Goal: Task Accomplishment & Management: Manage account settings

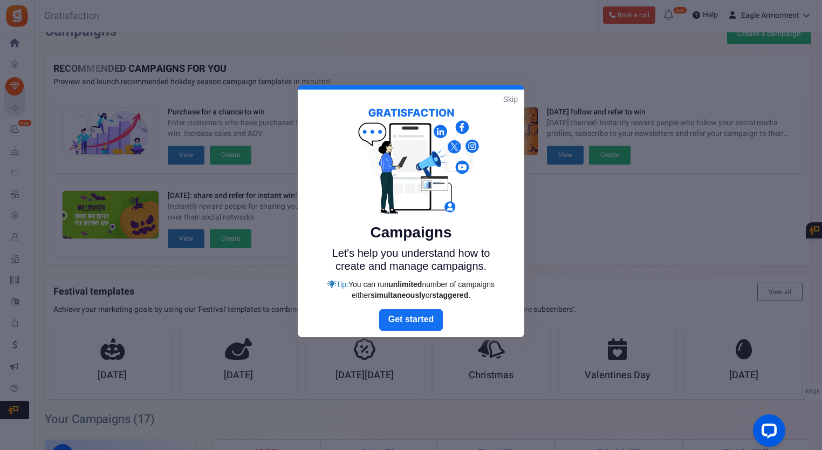
click at [512, 95] on link "Skip" at bounding box center [510, 99] width 15 height 11
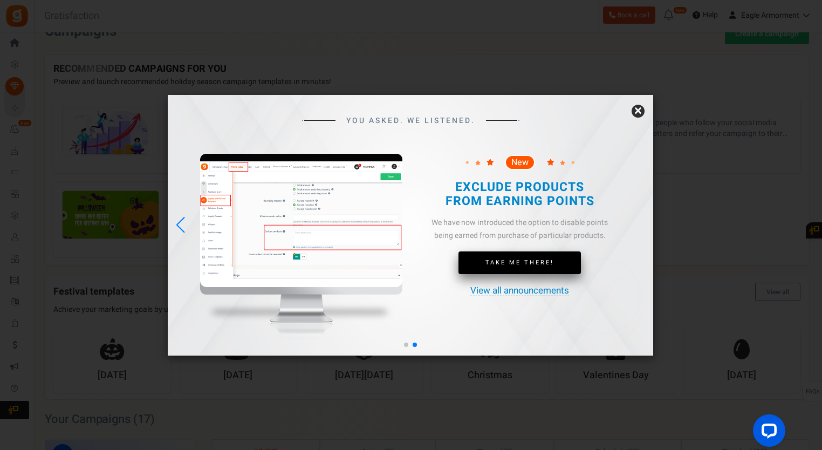
click at [541, 264] on link "Take Me There!" at bounding box center [519, 262] width 122 height 23
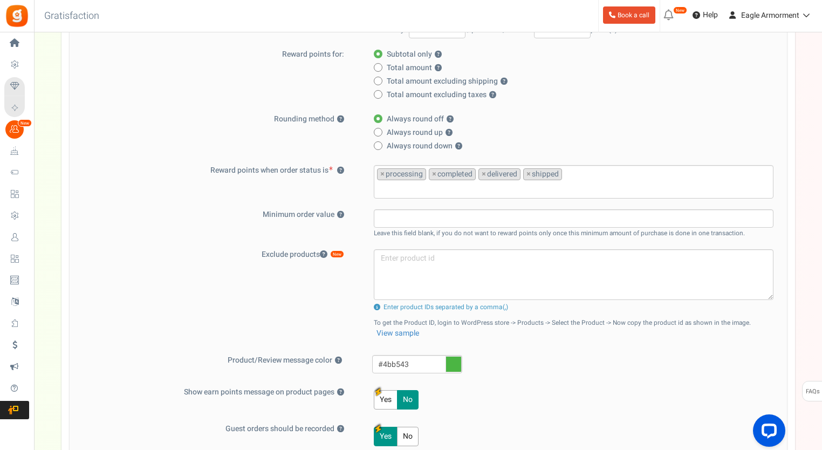
scroll to position [54, 0]
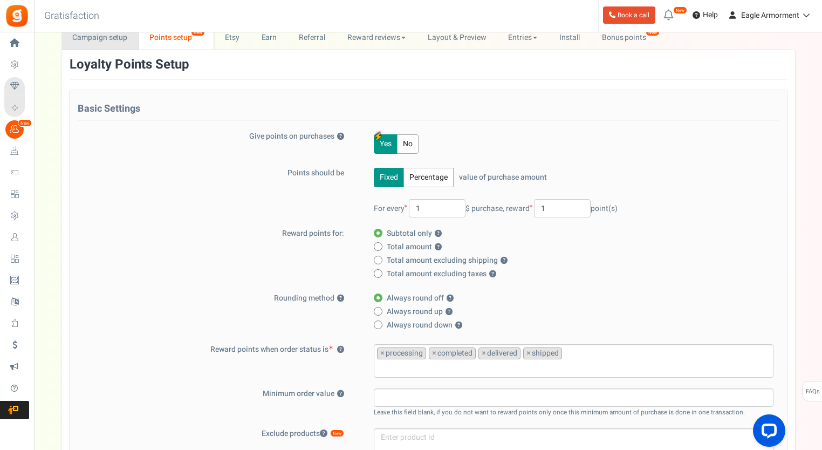
click at [101, 35] on link "Campaign setup" at bounding box center [99, 37] width 77 height 24
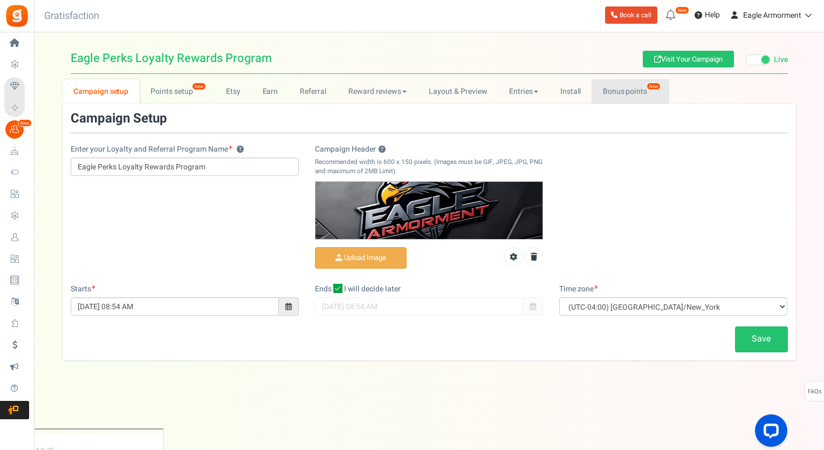
click at [616, 88] on link "Bonus points New" at bounding box center [630, 91] width 77 height 24
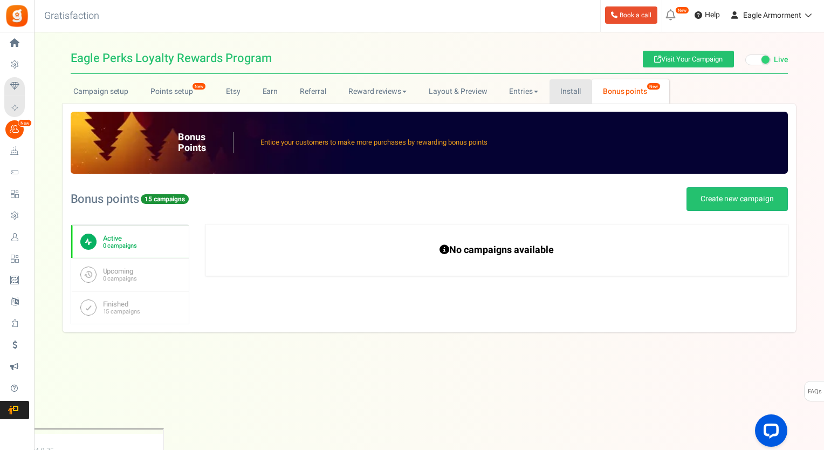
click at [561, 90] on link "Install" at bounding box center [570, 91] width 43 height 24
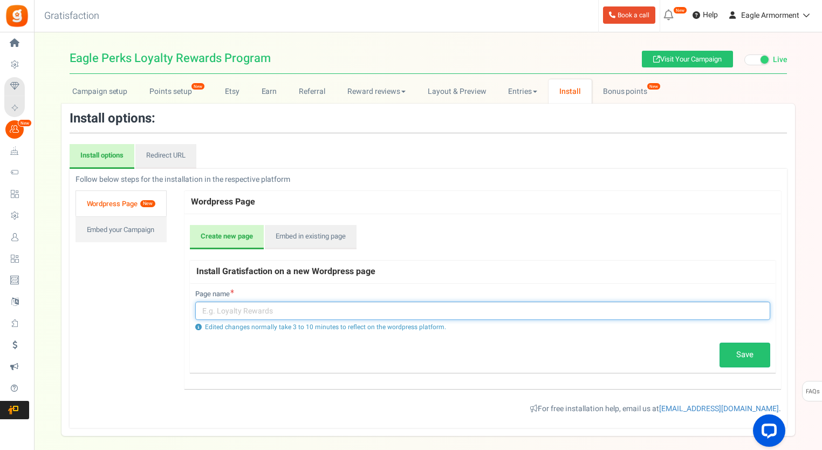
click at [259, 312] on input "text" at bounding box center [482, 310] width 575 height 18
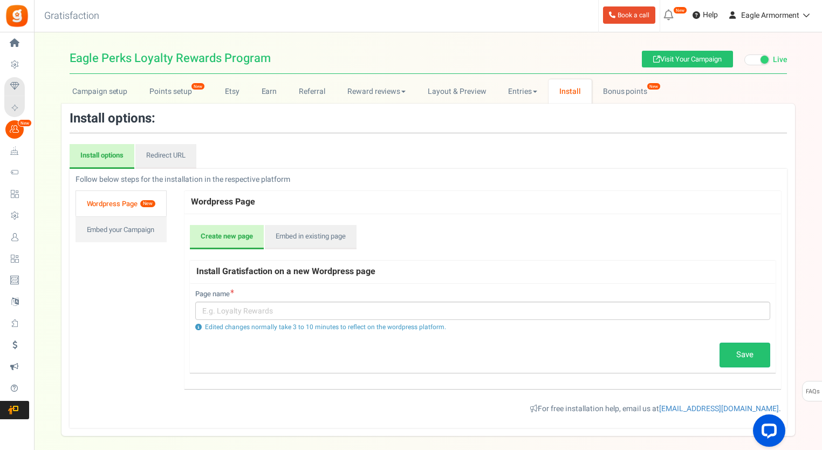
click at [127, 204] on link "Wordpress Page New" at bounding box center [120, 203] width 91 height 26
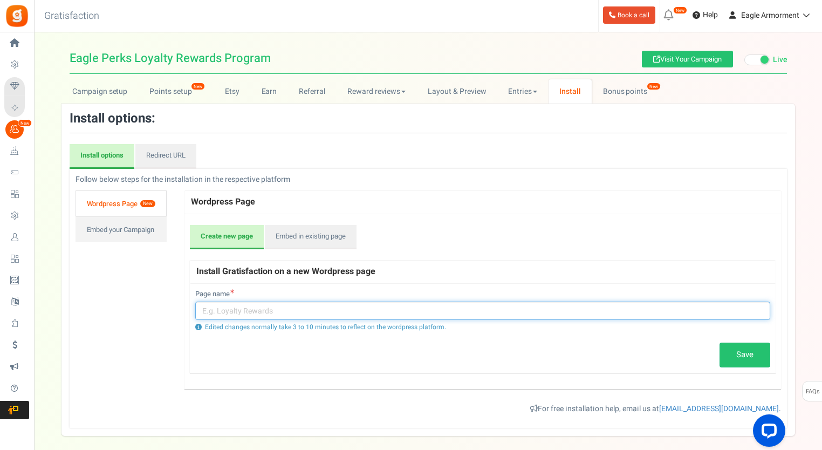
click at [324, 312] on input "text" at bounding box center [482, 310] width 575 height 18
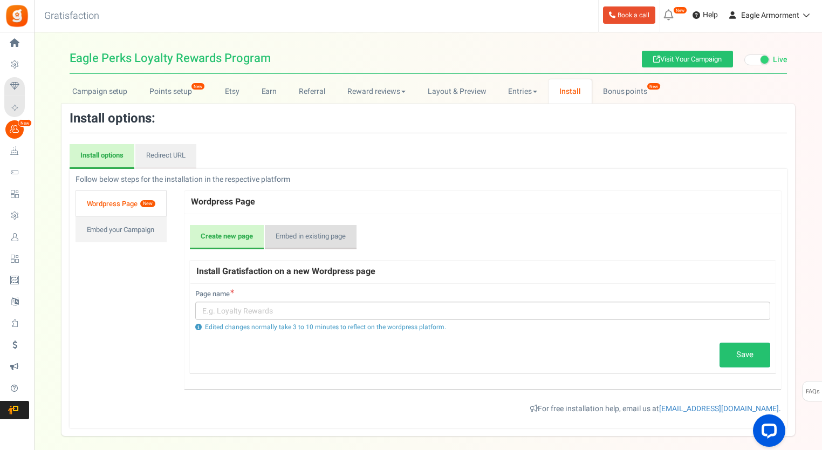
click at [298, 244] on link "Embed in existing page" at bounding box center [311, 237] width 92 height 25
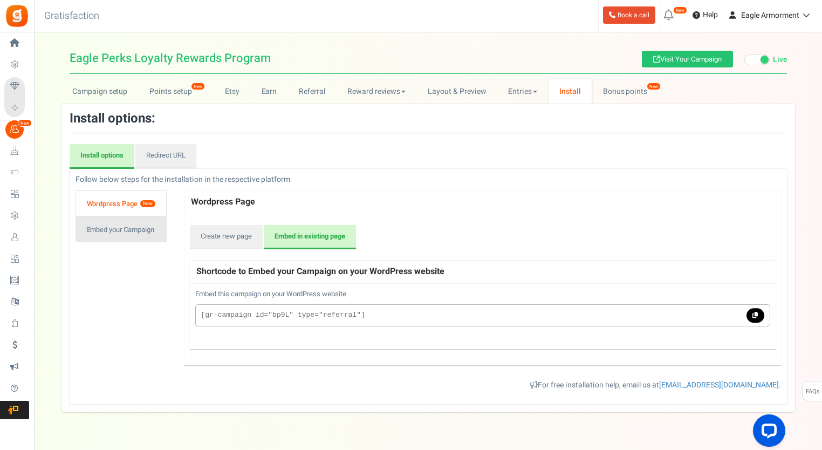
click at [135, 232] on link "Embed your Campaign" at bounding box center [120, 229] width 91 height 26
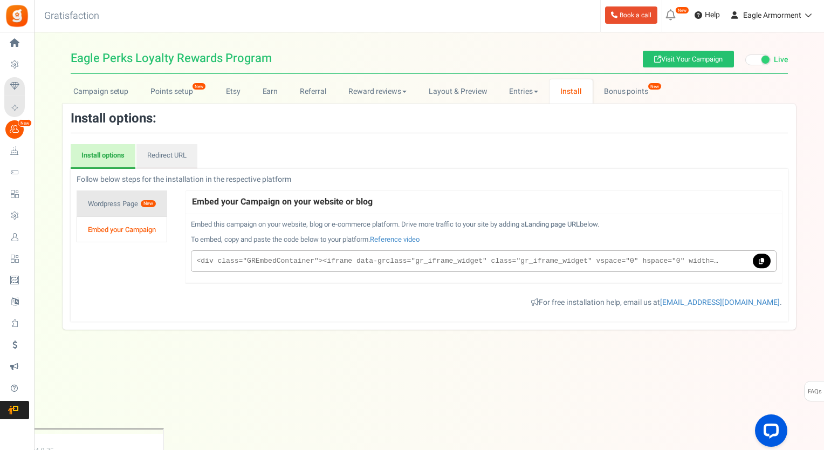
click at [116, 200] on link "Wordpress Page New" at bounding box center [122, 203] width 91 height 26
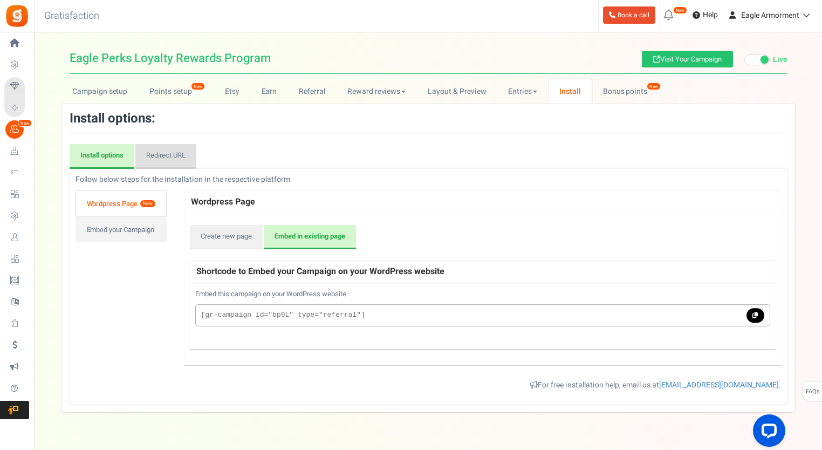
click at [163, 152] on link "Redirect URL" at bounding box center [165, 156] width 61 height 25
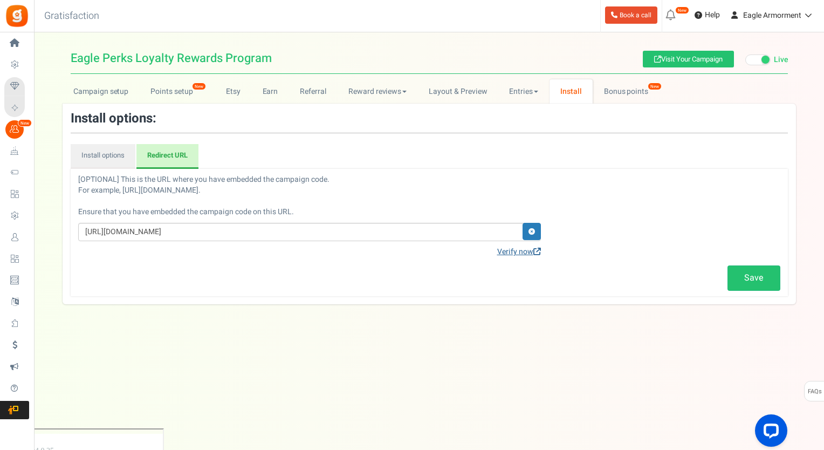
click at [501, 250] on link "Verify now" at bounding box center [519, 251] width 44 height 11
click at [518, 251] on link "Verify now" at bounding box center [519, 251] width 44 height 11
click at [109, 163] on link "Install options" at bounding box center [103, 156] width 65 height 25
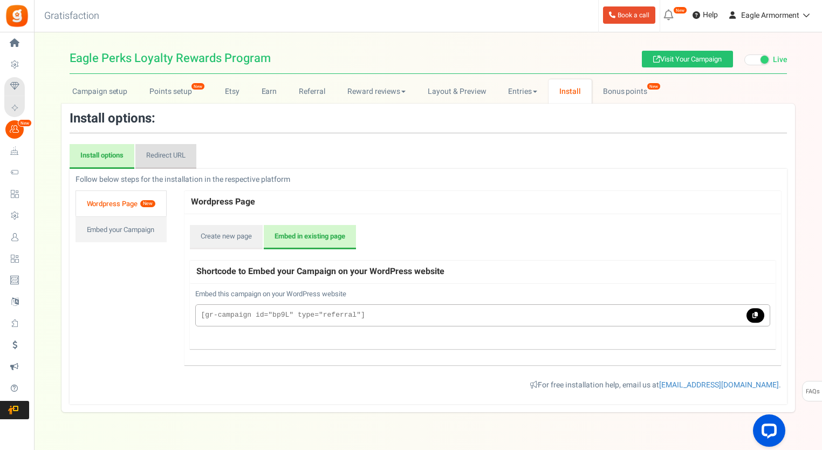
click at [175, 158] on link "Redirect URL" at bounding box center [165, 156] width 61 height 25
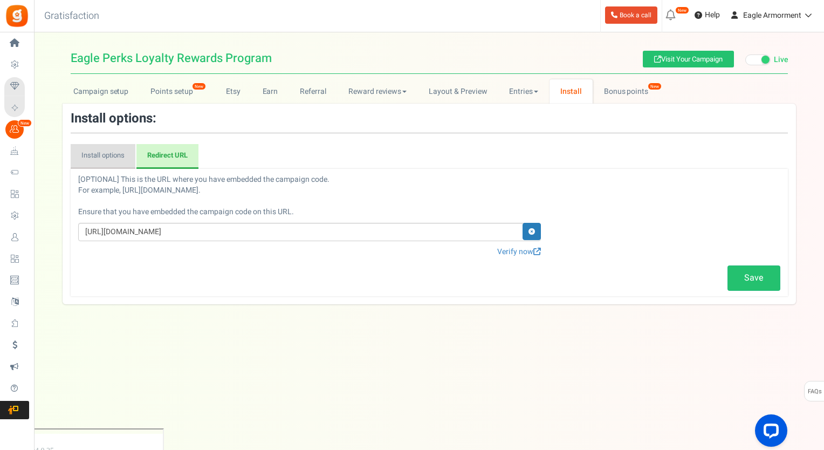
click at [104, 157] on link "Install options" at bounding box center [103, 156] width 65 height 25
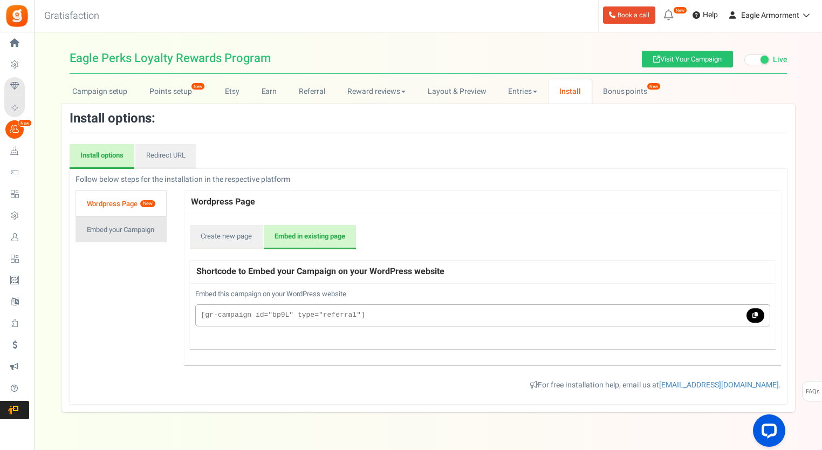
click at [108, 231] on link "Embed your Campaign" at bounding box center [120, 229] width 91 height 26
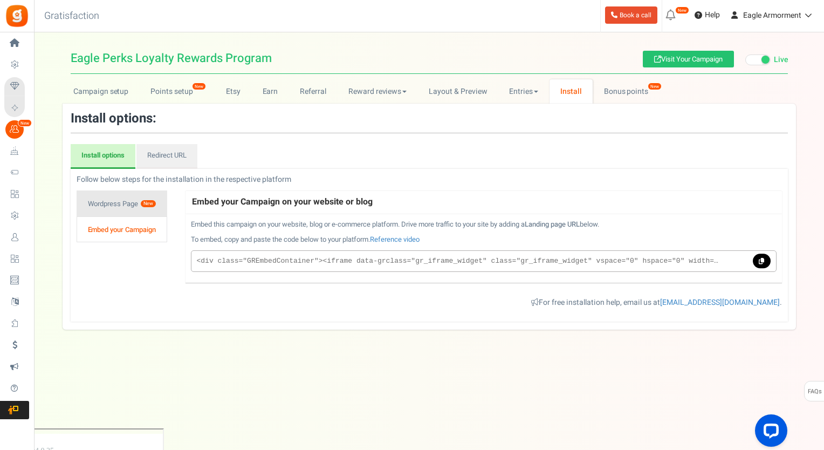
click at [121, 205] on link "Wordpress Page New" at bounding box center [122, 203] width 91 height 26
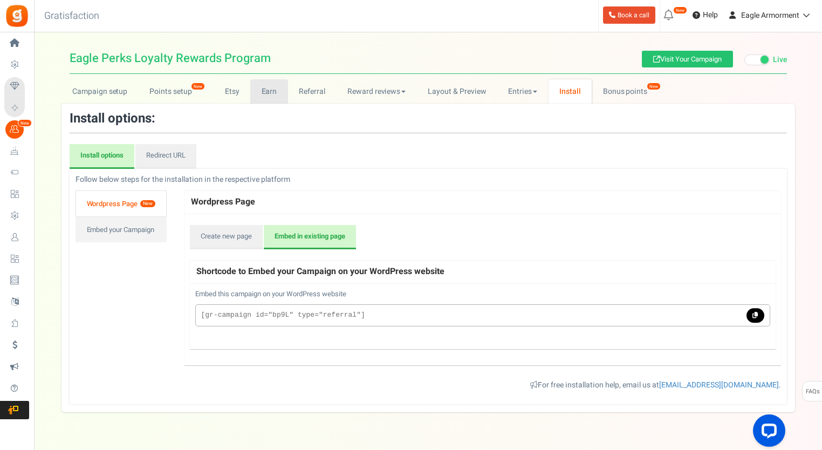
click at [271, 94] on link "Earn" at bounding box center [269, 91] width 38 height 24
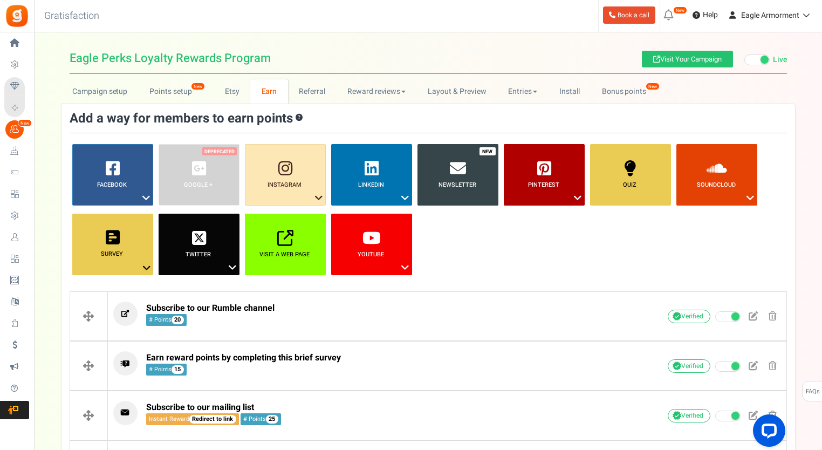
click at [446, 164] on link "Newsletter" at bounding box center [457, 174] width 81 height 61
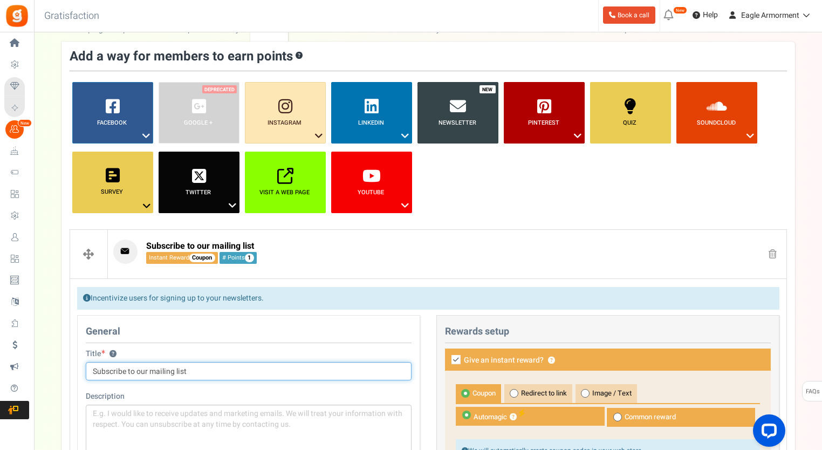
scroll to position [54, 0]
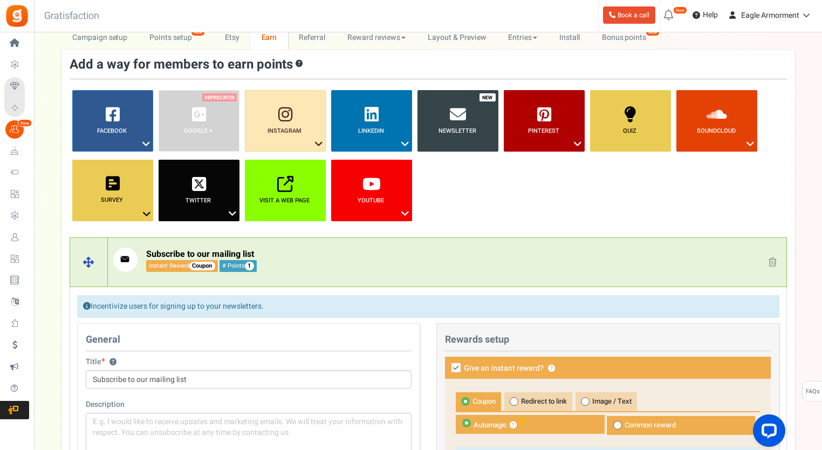
click at [772, 260] on span at bounding box center [772, 261] width 8 height 9
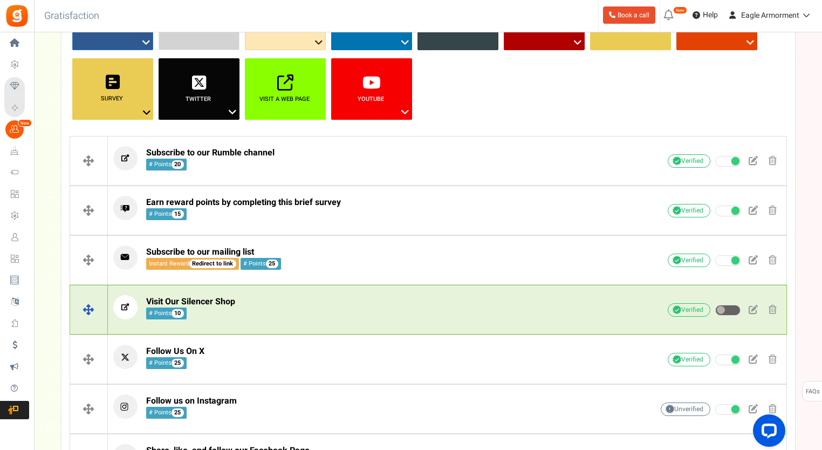
scroll to position [162, 0]
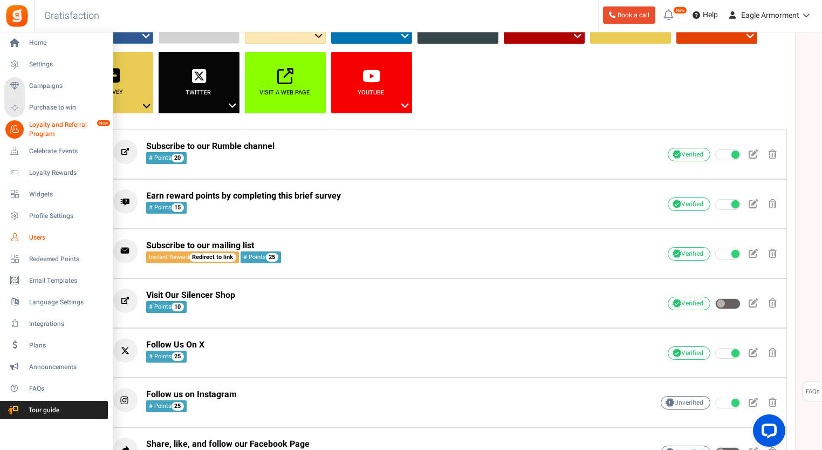
click at [35, 234] on span "Users" at bounding box center [66, 237] width 75 height 9
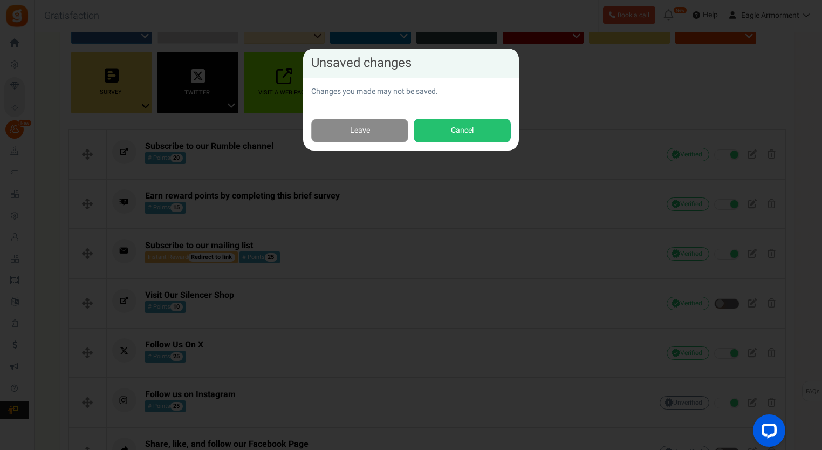
click at [369, 132] on link "Leave" at bounding box center [359, 131] width 97 height 24
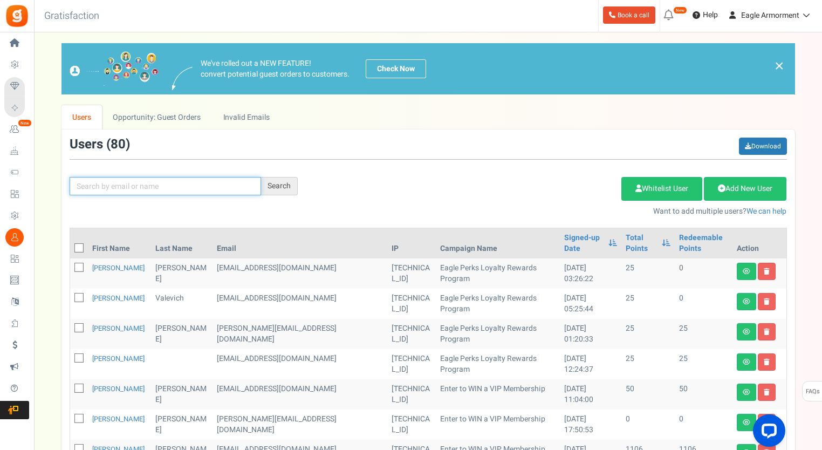
click at [157, 183] on input "text" at bounding box center [165, 186] width 191 height 18
type input "[PERSON_NAME]"
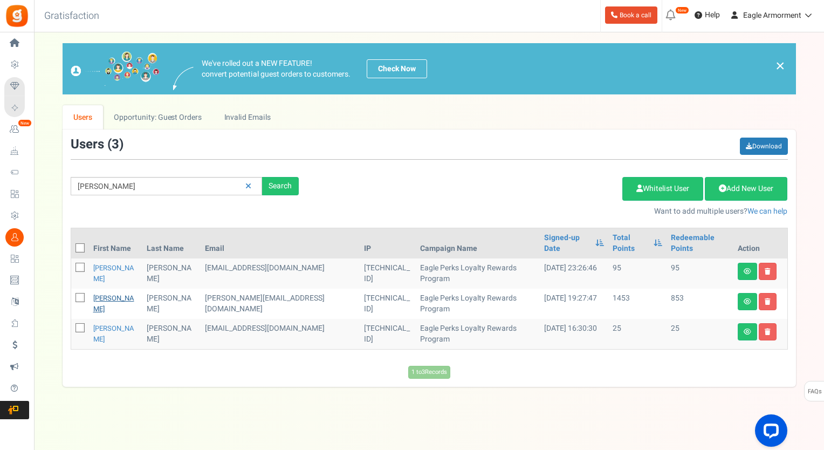
click at [112, 293] on link "[PERSON_NAME]" at bounding box center [113, 303] width 41 height 21
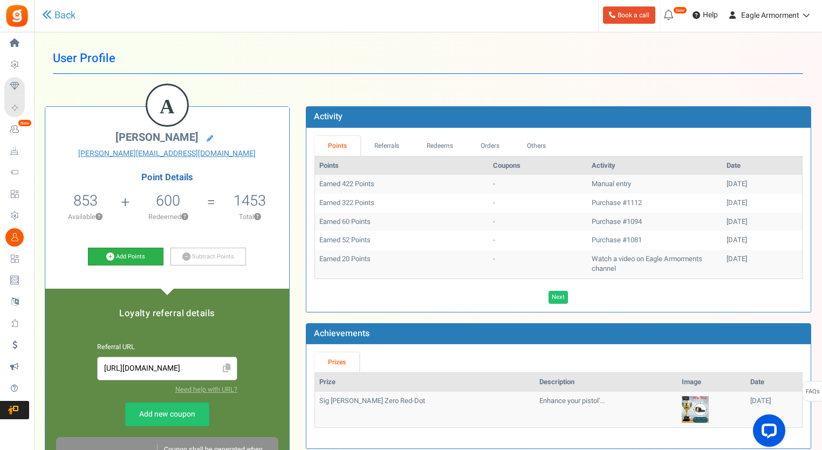
click at [134, 256] on link "Add Points" at bounding box center [125, 256] width 75 height 18
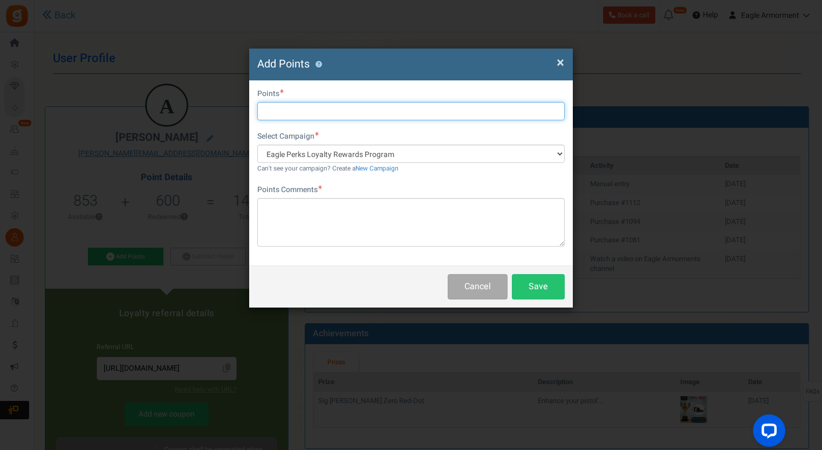
click at [297, 109] on input "text" at bounding box center [410, 111] width 307 height 18
type input "1857"
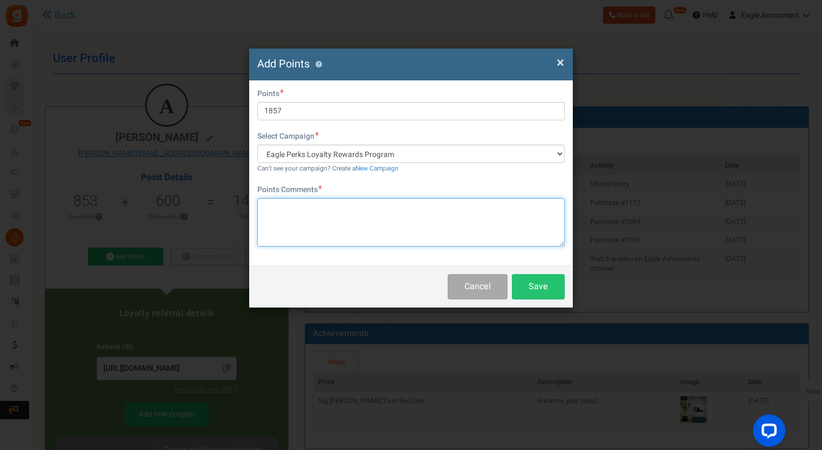
click at [294, 204] on textarea at bounding box center [410, 222] width 307 height 49
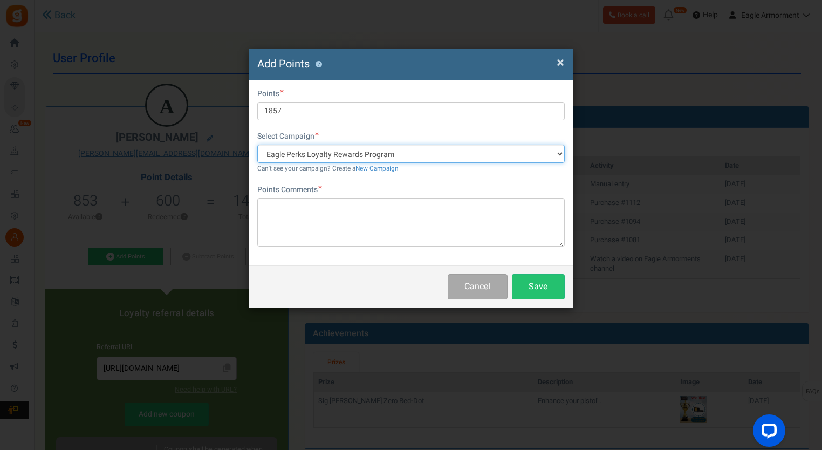
click at [440, 152] on select "Eagle Perks Loyalty Rewards Program" at bounding box center [410, 154] width 307 height 18
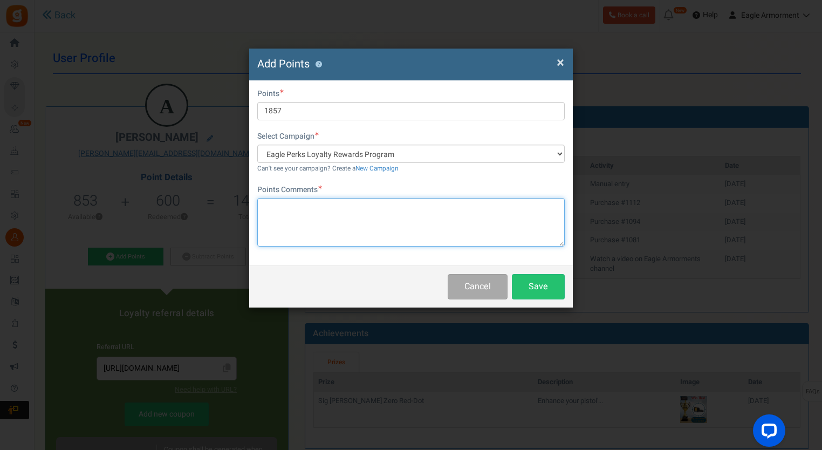
click at [362, 205] on textarea at bounding box center [410, 222] width 307 height 49
type textarea "Previous order. Manual Entry"
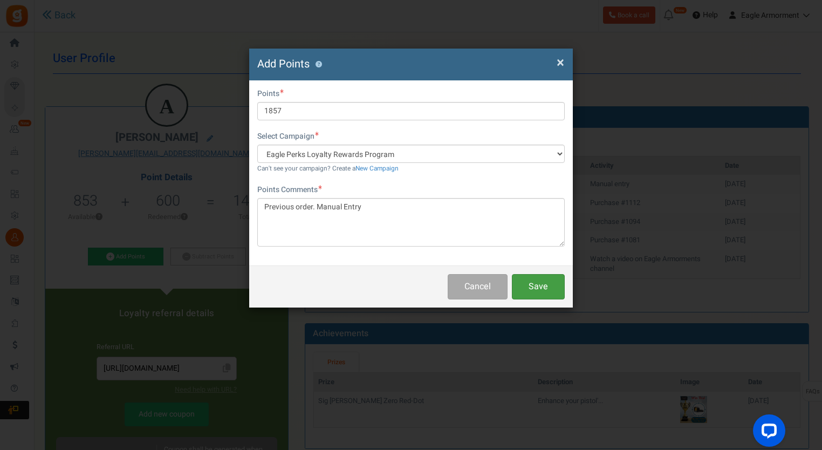
click at [539, 281] on button "Save" at bounding box center [538, 286] width 53 height 25
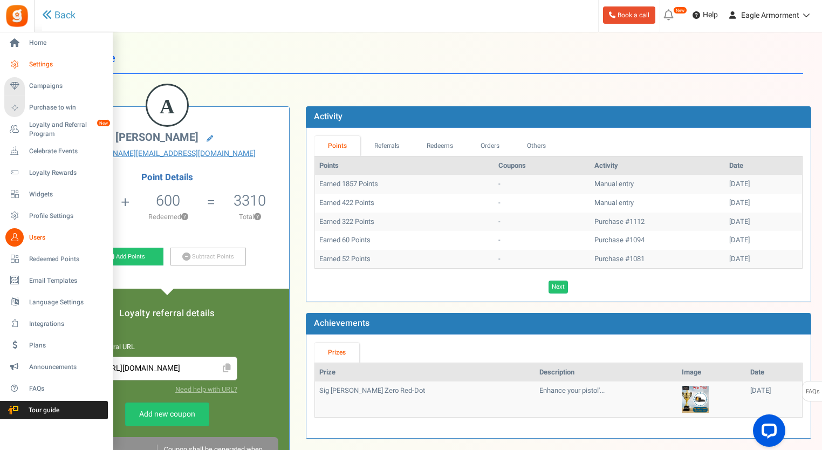
click at [44, 64] on span "Settings" at bounding box center [66, 64] width 75 height 9
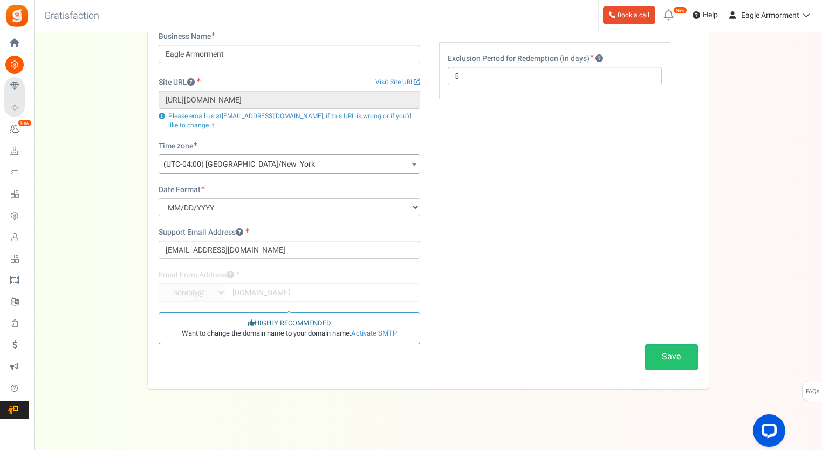
scroll to position [87, 0]
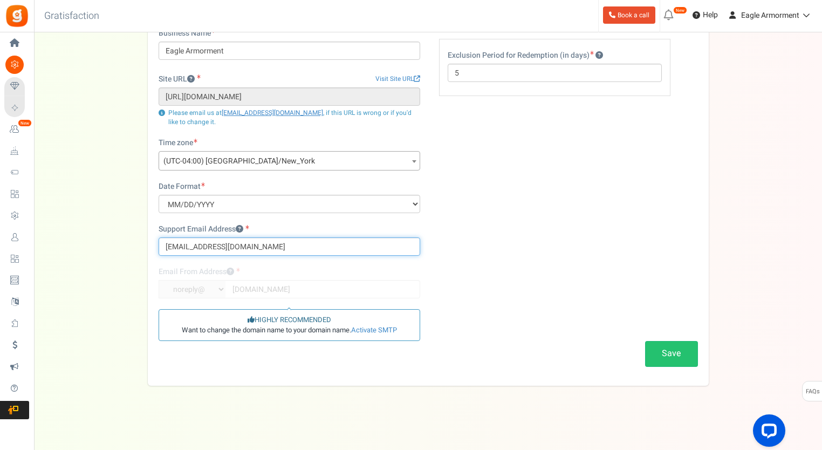
drag, startPoint x: 183, startPoint y: 251, endPoint x: 169, endPoint y: 252, distance: 13.6
click at [169, 252] on input "[EMAIL_ADDRESS][DOMAIN_NAME]" at bounding box center [290, 246] width 262 height 18
type input "[EMAIL_ADDRESS][DOMAIN_NAME]"
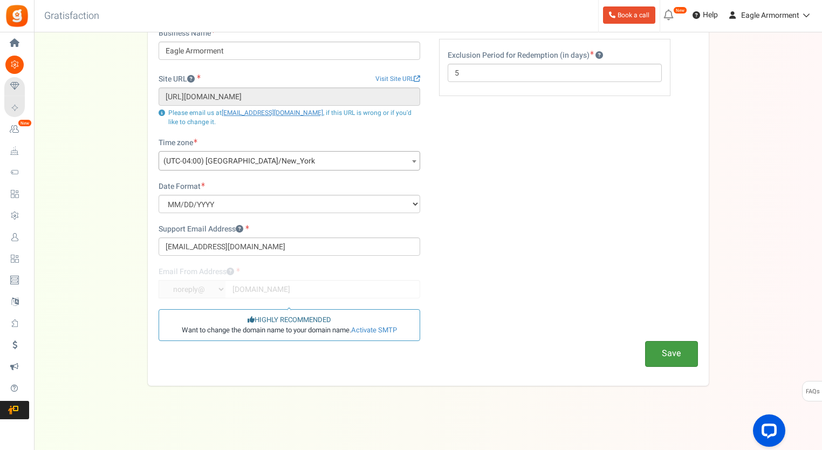
click at [675, 359] on button "Save" at bounding box center [671, 353] width 53 height 25
click at [384, 330] on link "Activate SMTP" at bounding box center [374, 330] width 46 height 10
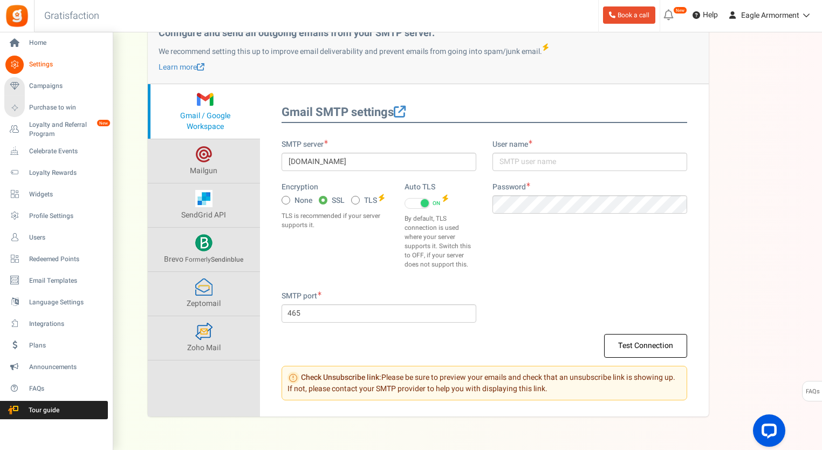
click at [37, 62] on span "Settings" at bounding box center [66, 64] width 75 height 9
click at [39, 197] on span "Widgets" at bounding box center [66, 194] width 75 height 9
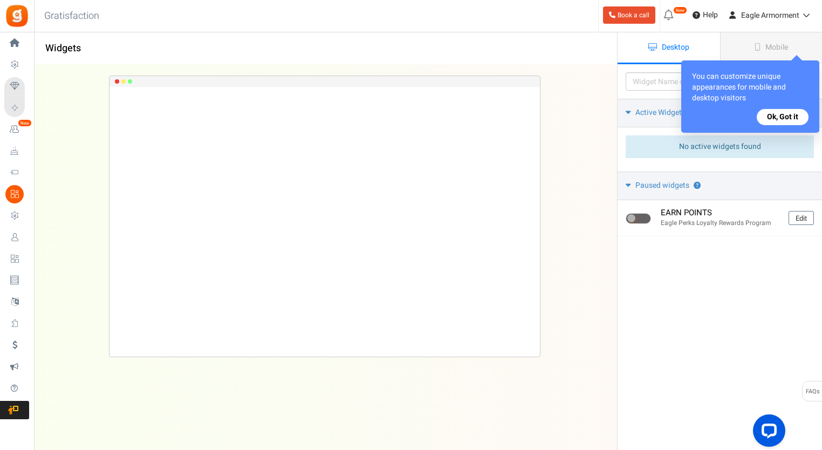
click at [801, 115] on button "Ok, Got it" at bounding box center [783, 117] width 52 height 16
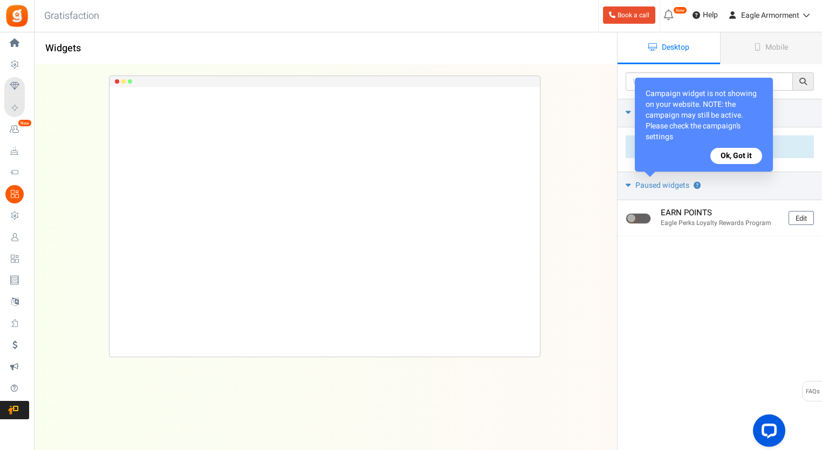
click at [746, 158] on button "Ok, Got it" at bounding box center [736, 156] width 52 height 16
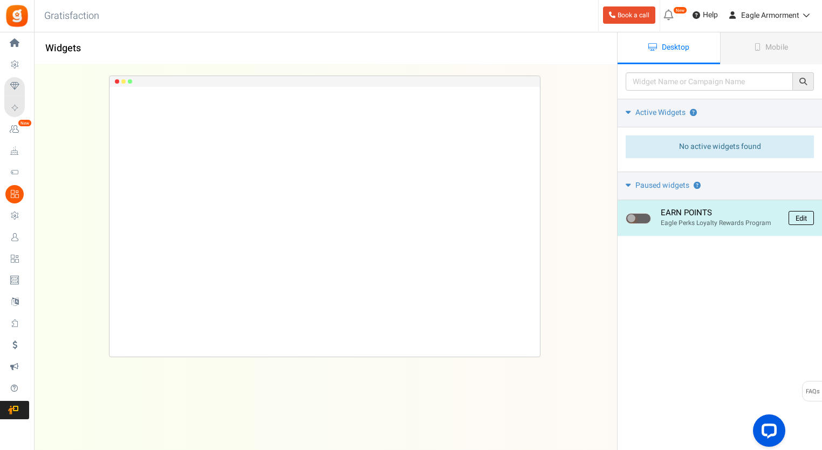
click at [808, 217] on link "Edit" at bounding box center [800, 218] width 25 height 14
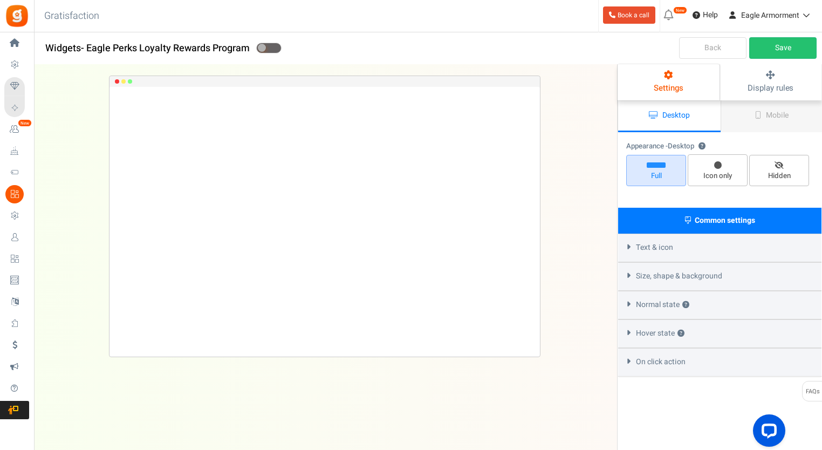
select select "lower-right-corner"
radio input "true"
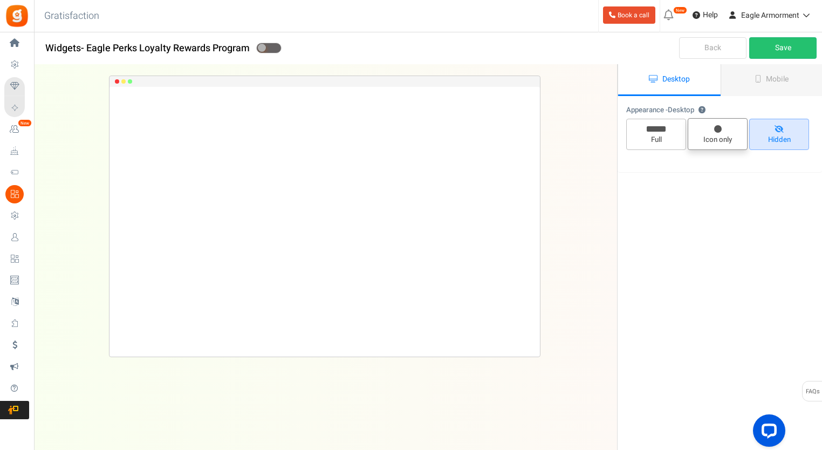
click at [716, 128] on icon at bounding box center [718, 129] width 8 height 8
click at [718, 127] on input "Icon only" at bounding box center [721, 123] width 7 height 7
radio input "true"
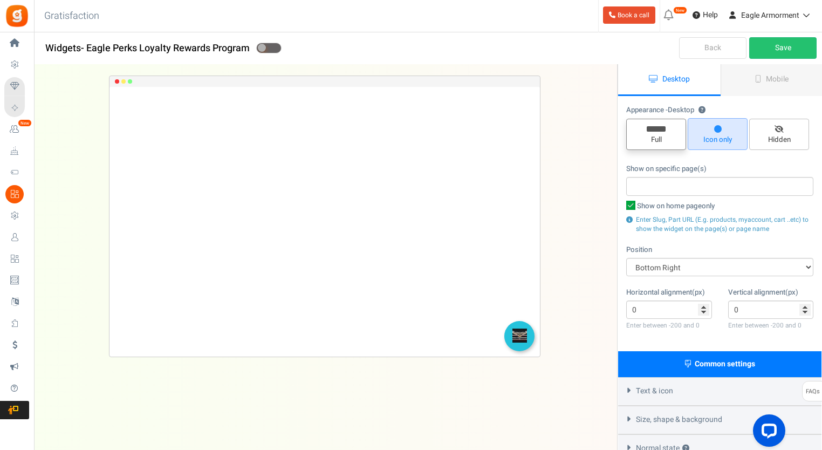
click at [661, 130] on icon at bounding box center [656, 128] width 19 height 5
click at [661, 128] on input "Full" at bounding box center [659, 124] width 7 height 7
radio input "true"
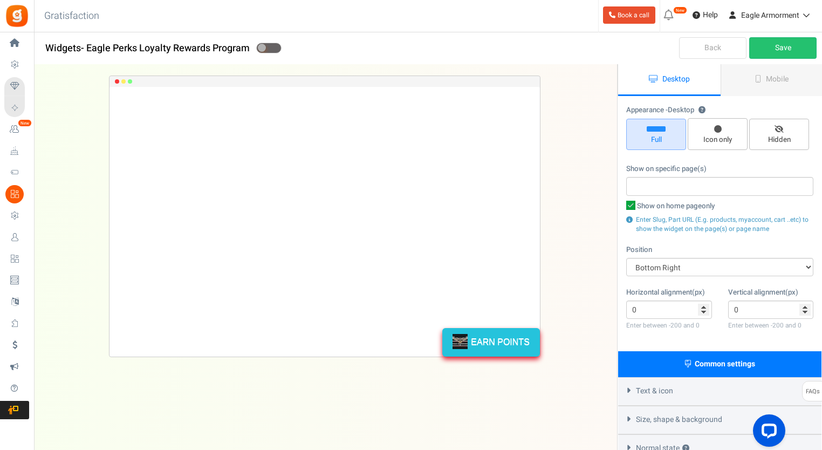
click at [685, 81] on span "Desktop" at bounding box center [675, 78] width 27 height 11
click at [745, 81] on link "Mobile" at bounding box center [771, 80] width 102 height 32
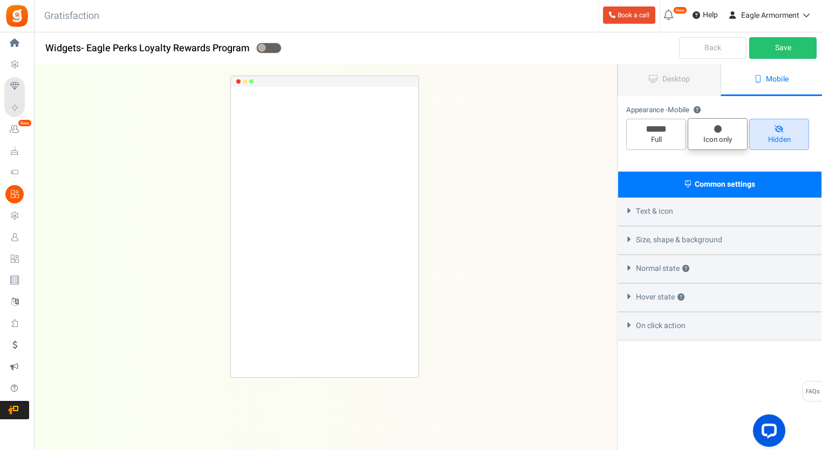
click at [731, 132] on span "Icon only" at bounding box center [717, 134] width 60 height 32
click at [725, 127] on input "Icon only" at bounding box center [721, 123] width 7 height 7
radio input "true"
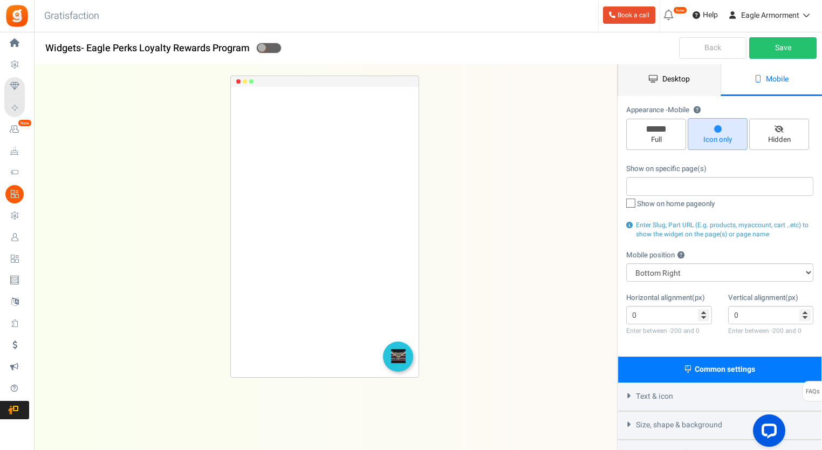
click at [689, 82] on span "Desktop" at bounding box center [675, 78] width 27 height 11
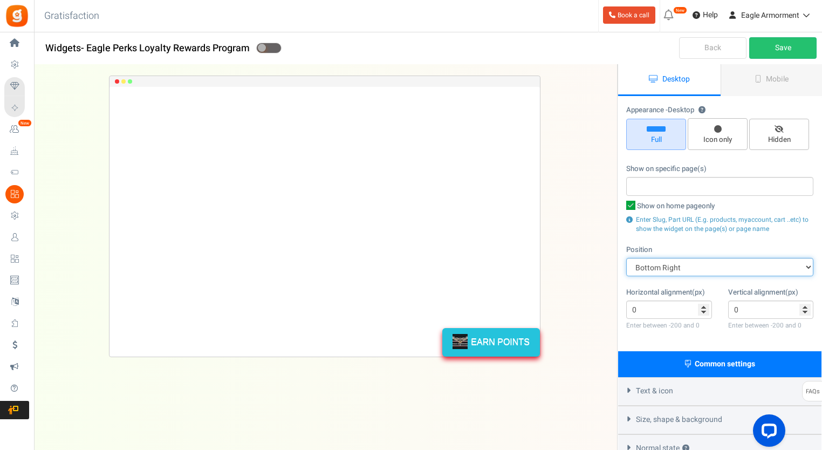
click at [697, 268] on select "Mid Right Mid Left Top Bar Top Left Top Right Top Center Bottom Bar Bottom Left…" at bounding box center [719, 267] width 187 height 18
select select "mid-bottom-bar"
click at [626, 258] on select "Mid Right Mid Left Top Bar Top Left Top Right Top Center Bottom Bar Bottom Left…" at bounding box center [719, 267] width 187 height 18
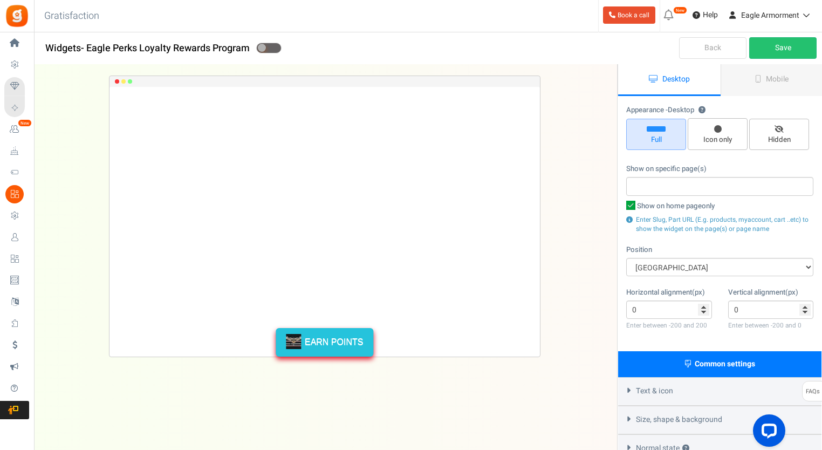
click at [720, 124] on input "Icon only" at bounding box center [721, 123] width 7 height 7
radio input "true"
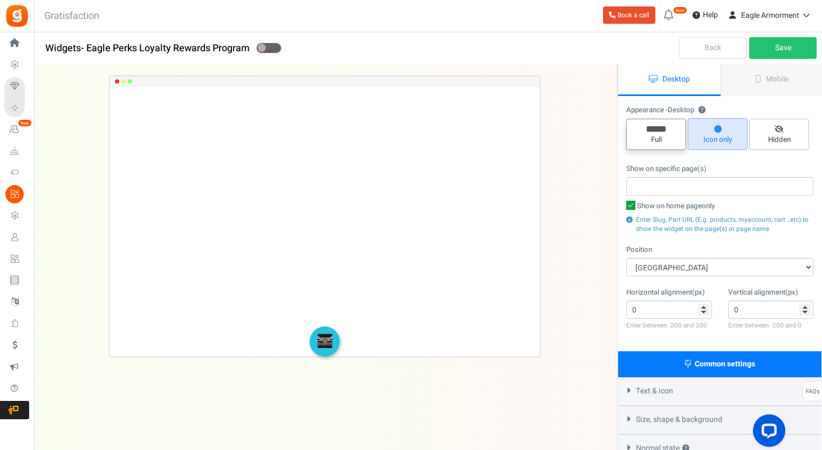
click at [654, 134] on span "Full" at bounding box center [656, 134] width 60 height 31
click at [656, 128] on input "Full" at bounding box center [659, 124] width 7 height 7
radio input "true"
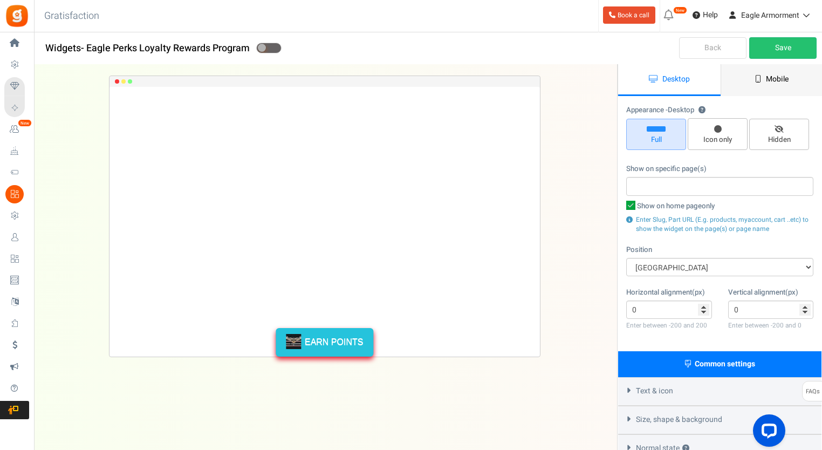
click at [761, 80] on link "Mobile" at bounding box center [771, 80] width 102 height 32
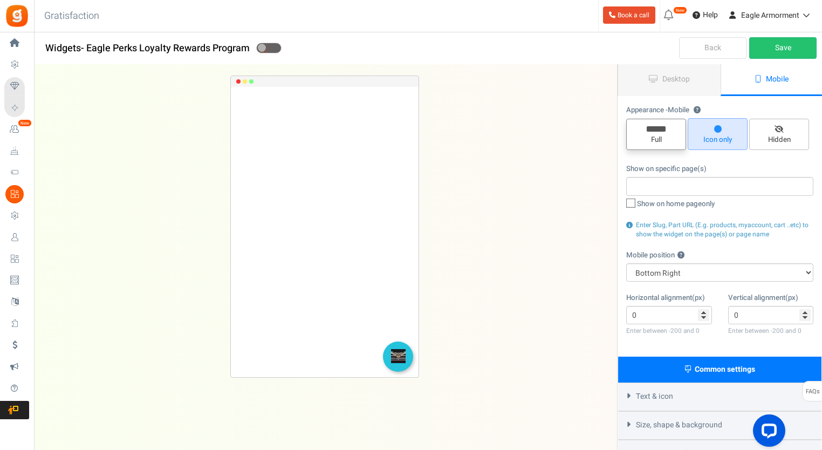
click at [645, 139] on span "Full" at bounding box center [656, 140] width 50 height 10
click at [656, 128] on input "Full" at bounding box center [659, 124] width 7 height 7
radio input "true"
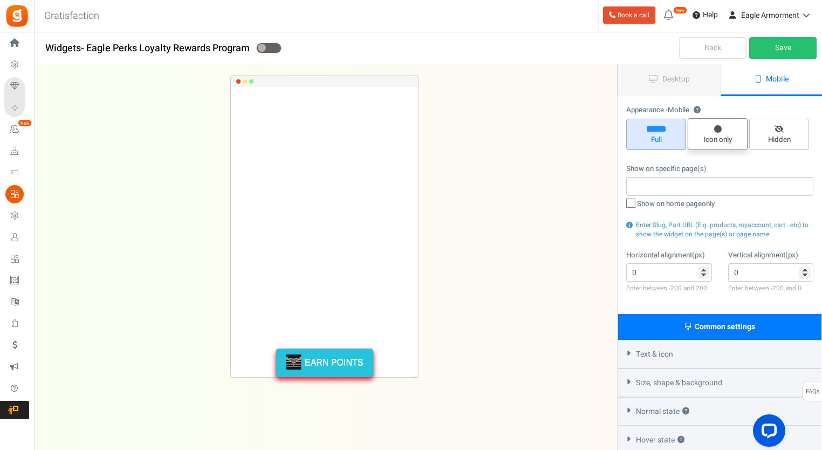
click at [709, 139] on span "Icon only" at bounding box center [717, 140] width 50 height 10
click at [718, 127] on input "Icon only" at bounding box center [721, 123] width 7 height 7
radio input "true"
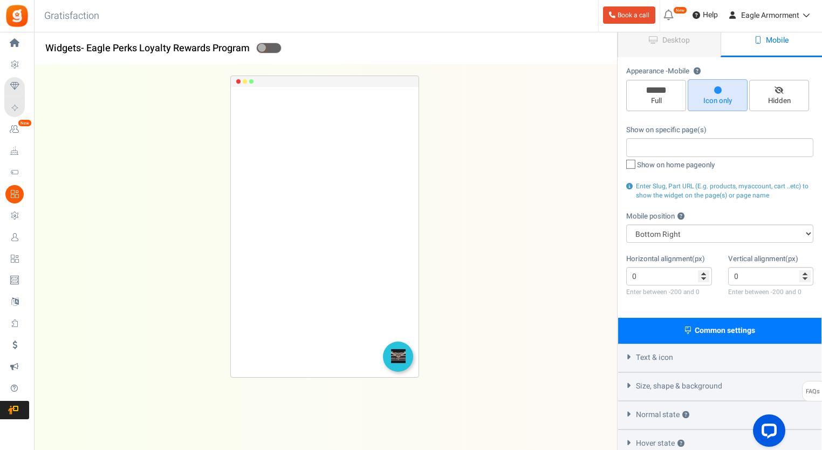
scroll to position [108, 0]
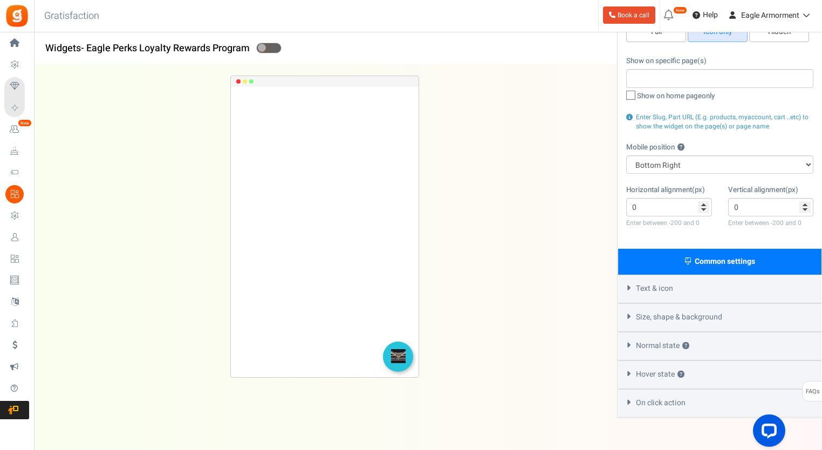
click at [631, 292] on div "Text & icon" at bounding box center [719, 288] width 203 height 29
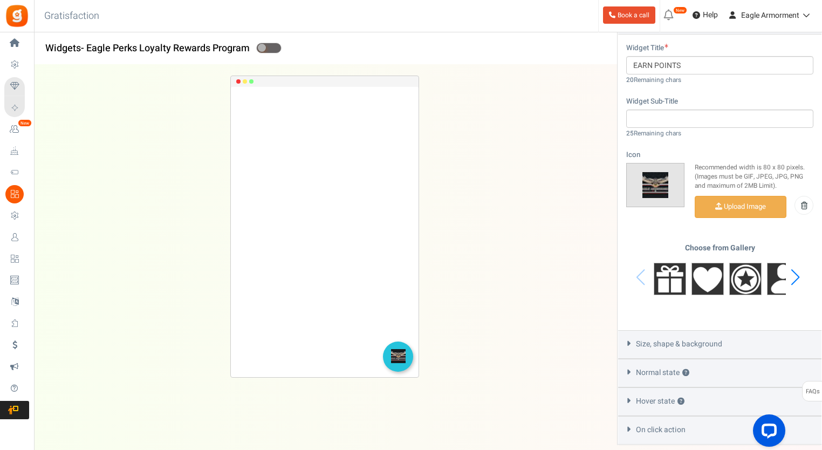
scroll to position [377, 0]
click at [730, 202] on input "file" at bounding box center [740, 205] width 91 height 21
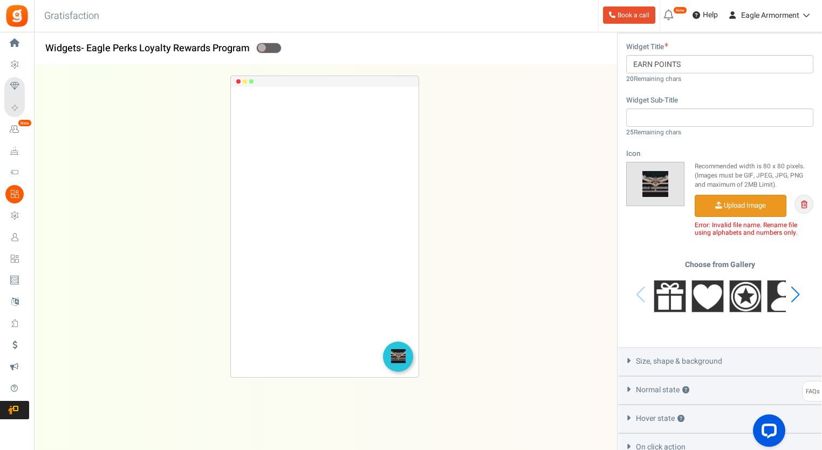
click at [807, 202] on icon at bounding box center [804, 205] width 6 height 8
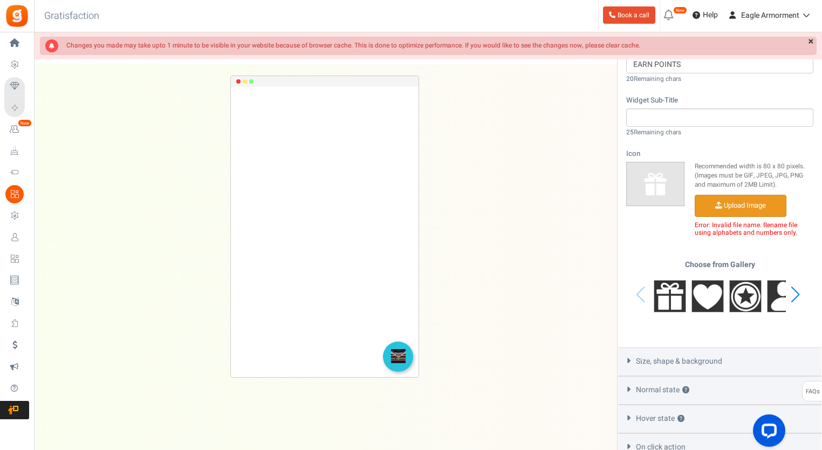
click at [748, 214] on input "file" at bounding box center [740, 205] width 91 height 21
click at [747, 210] on input "file" at bounding box center [740, 205] width 91 height 21
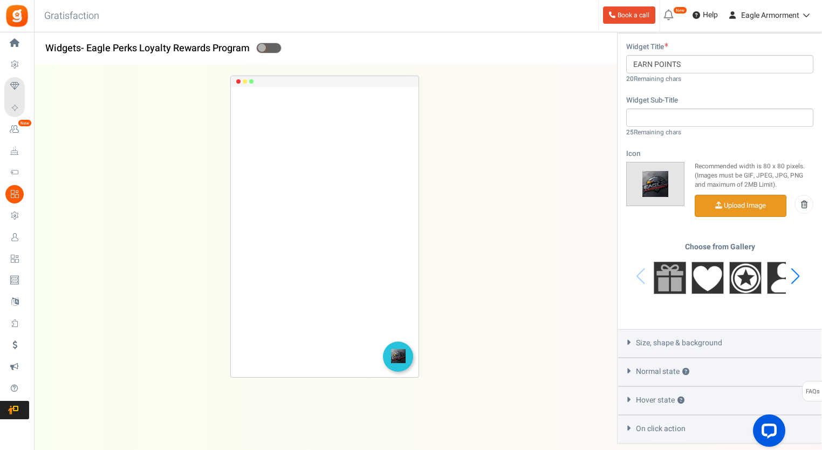
click at [666, 291] on img at bounding box center [670, 278] width 32 height 32
click at [744, 287] on img at bounding box center [745, 278] width 32 height 32
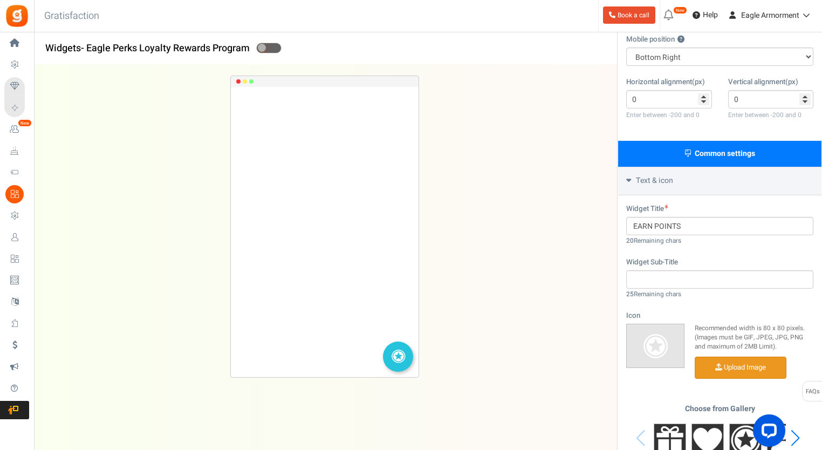
scroll to position [427, 0]
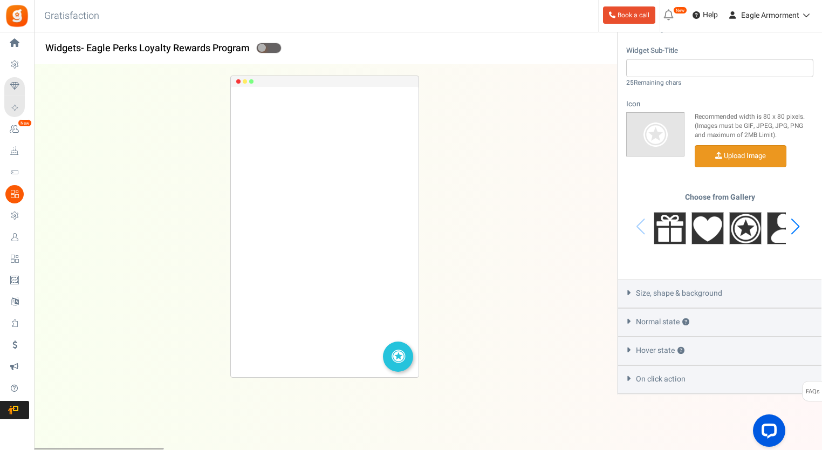
click at [628, 294] on icon at bounding box center [628, 292] width 8 height 5
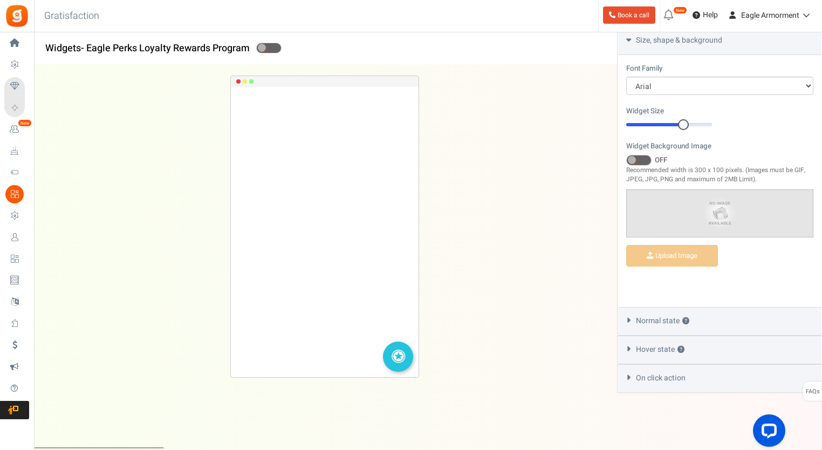
scroll to position [366, 0]
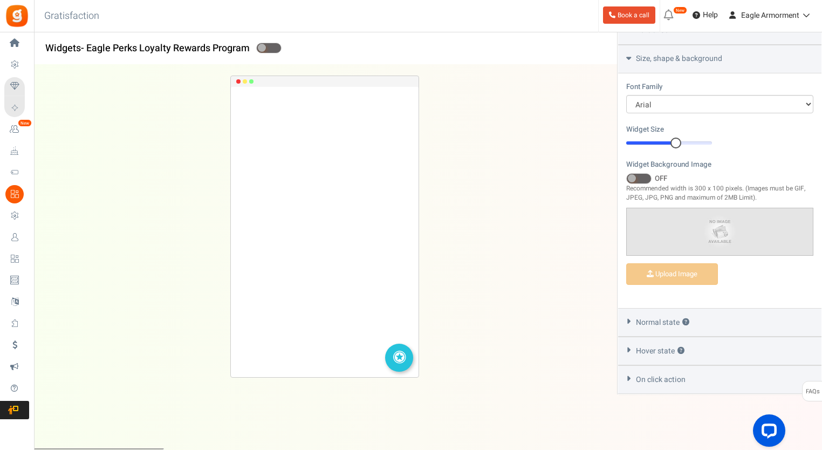
drag, startPoint x: 682, startPoint y: 142, endPoint x: 675, endPoint y: 142, distance: 6.5
click at [675, 142] on div at bounding box center [675, 142] width 11 height 11
click at [628, 322] on icon at bounding box center [628, 321] width 8 height 5
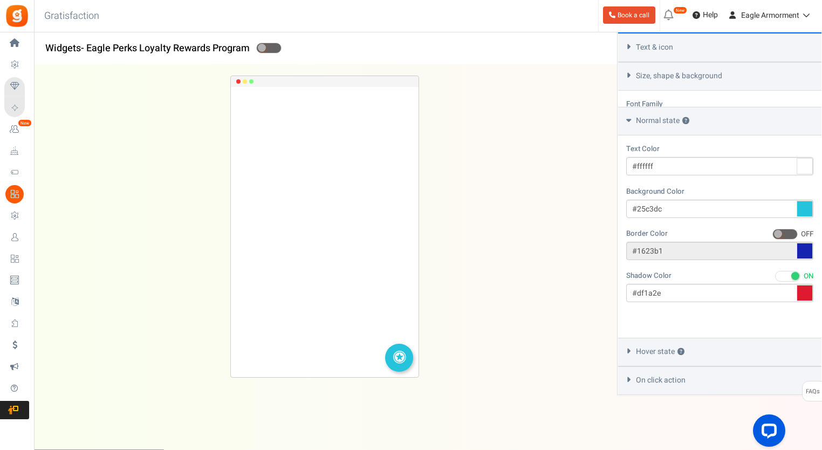
scroll to position [317, 0]
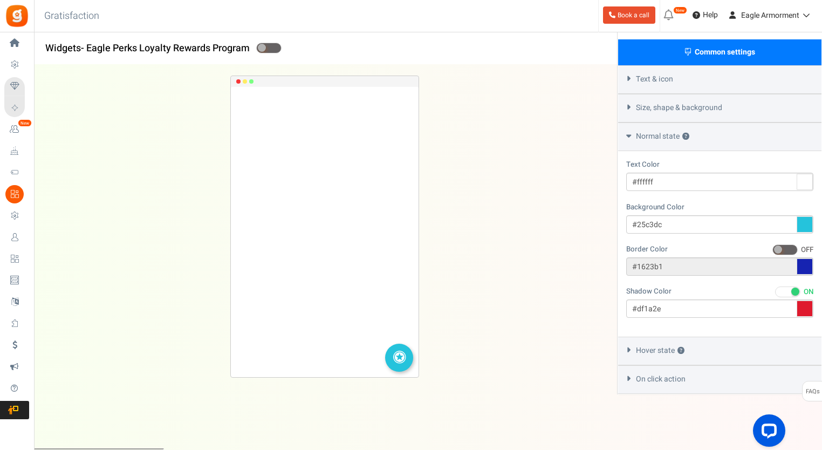
click at [628, 352] on icon at bounding box center [628, 349] width 8 height 5
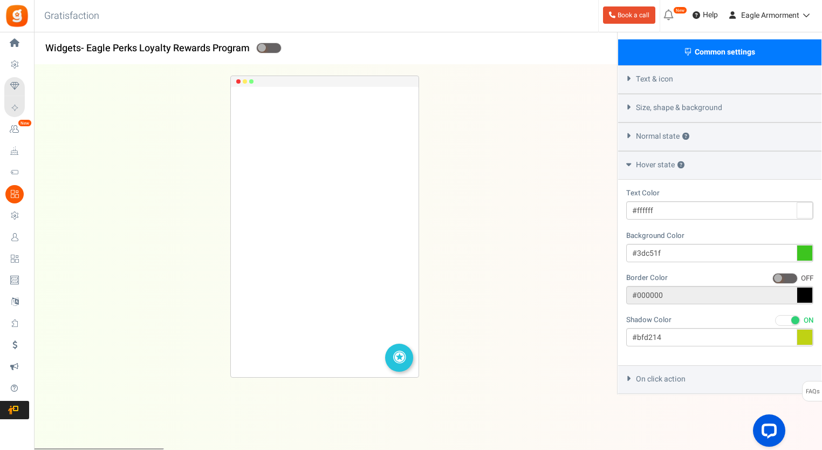
click at [627, 379] on icon at bounding box center [628, 378] width 8 height 5
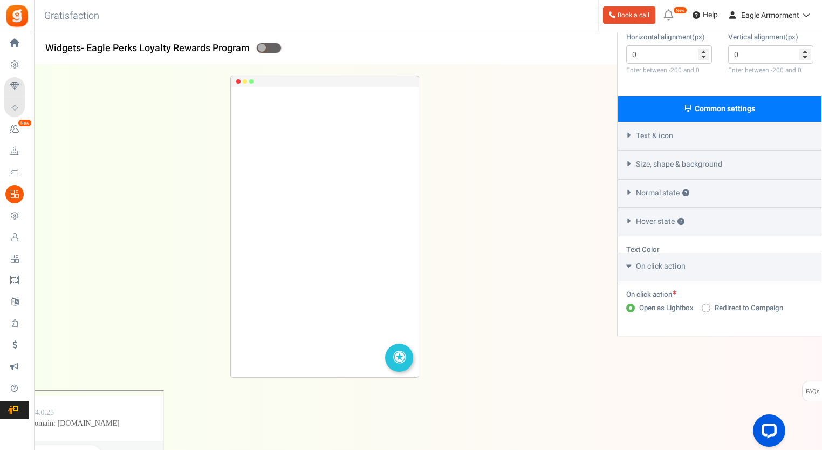
scroll to position [185, 0]
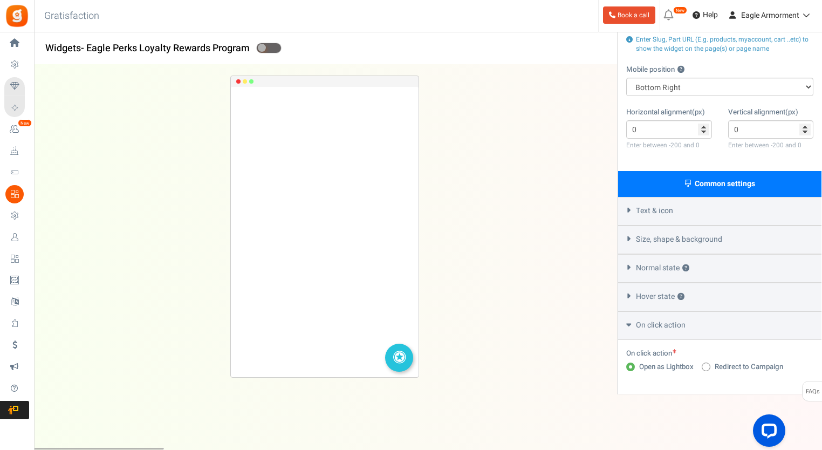
click at [704, 368] on span at bounding box center [706, 366] width 9 height 9
click at [704, 368] on input "Redirect to Campaign" at bounding box center [705, 367] width 7 height 7
radio input "true"
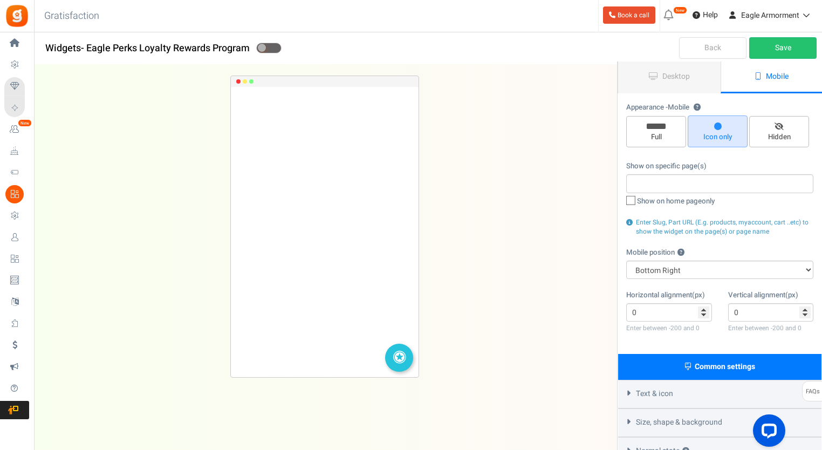
scroll to position [0, 0]
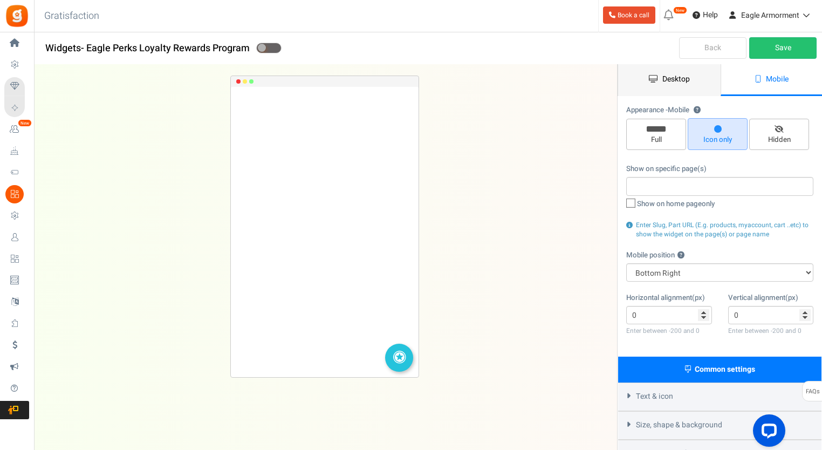
click at [683, 76] on span "Desktop" at bounding box center [675, 78] width 27 height 11
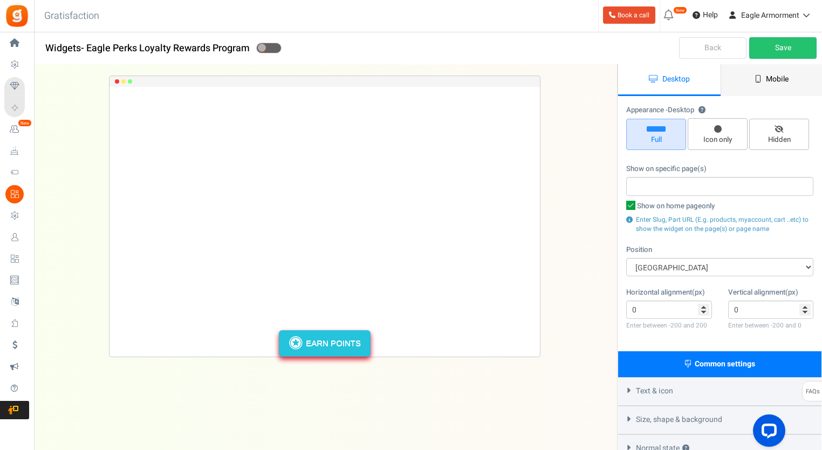
click at [757, 82] on icon at bounding box center [758, 79] width 6 height 8
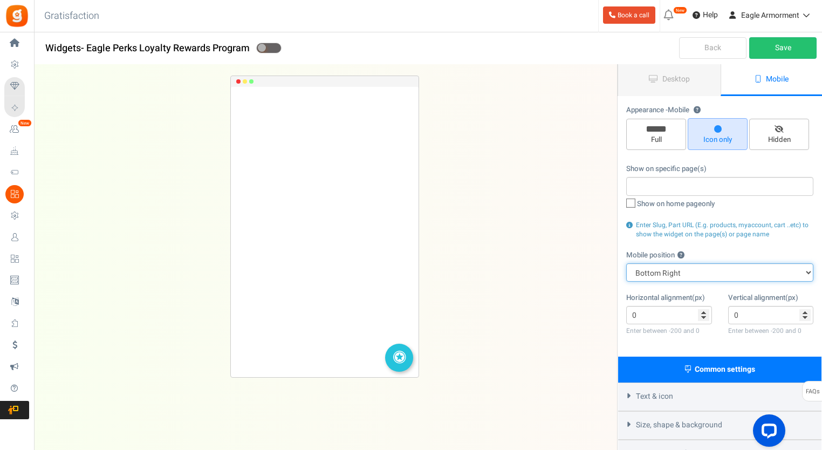
click at [705, 273] on select "Top Right Top Left Top Center Bottom Right Bottom Left Bottom Center" at bounding box center [719, 272] width 187 height 18
select select "mid"
click at [626, 263] on select "Top Right Top Left Top Center Bottom Right Bottom Left Bottom Center" at bounding box center [719, 272] width 187 height 18
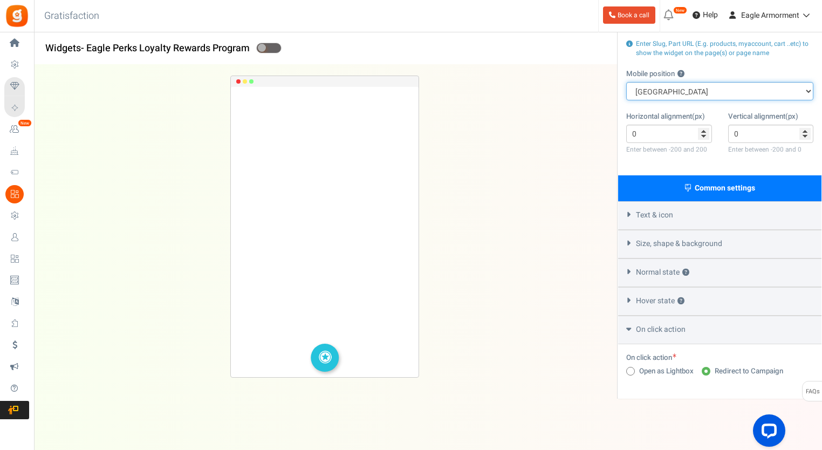
scroll to position [185, 0]
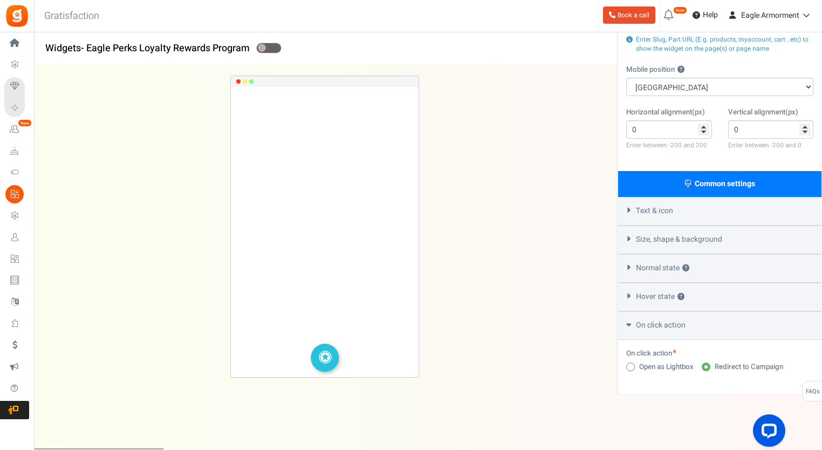
click at [632, 205] on div "Text & icon" at bounding box center [719, 211] width 203 height 29
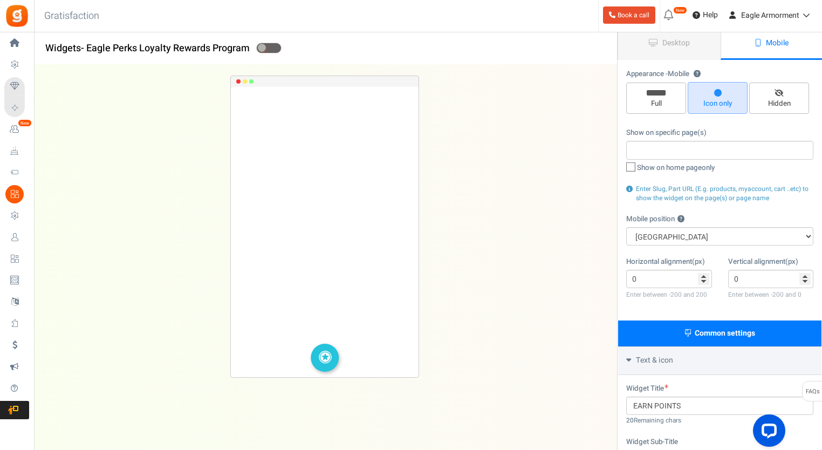
scroll to position [0, 0]
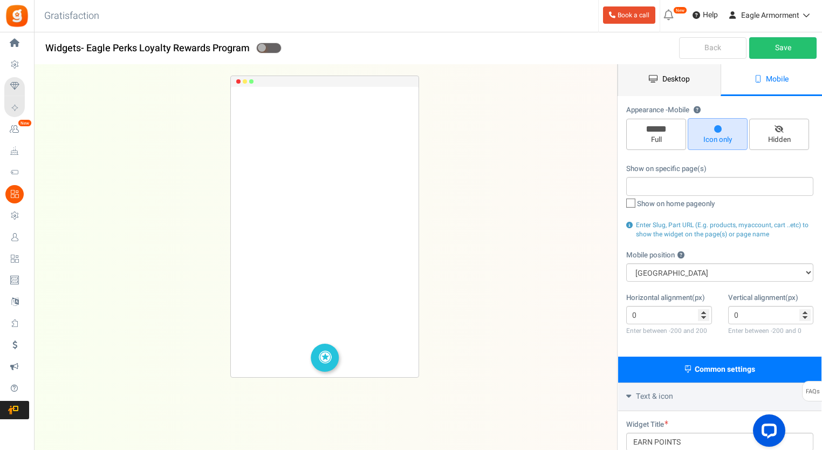
click at [680, 81] on span "Desktop" at bounding box center [675, 78] width 27 height 11
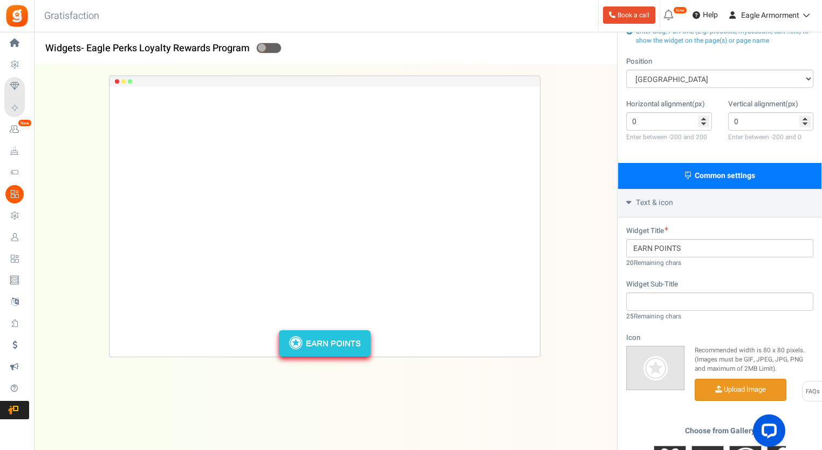
scroll to position [216, 0]
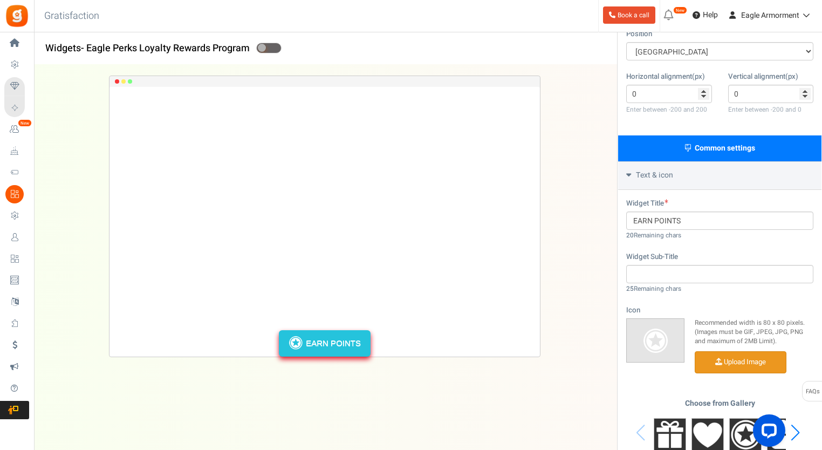
click at [728, 366] on input "file" at bounding box center [740, 362] width 91 height 21
click at [660, 275] on input "text" at bounding box center [719, 274] width 187 height 18
type input "$"
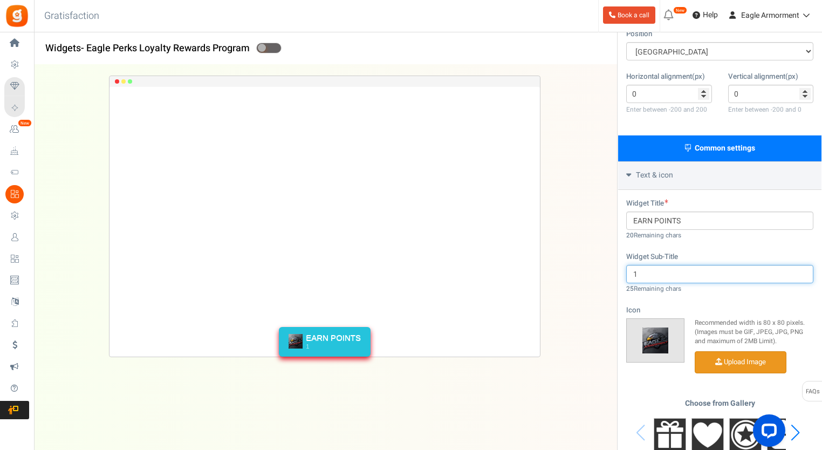
type input "1"
drag, startPoint x: 679, startPoint y: 271, endPoint x: 620, endPoint y: 284, distance: 60.2
click at [620, 284] on div "Widget Title EARN POINTS 20 Remaining chars Widget Sub-Title $1 = 1 Point 25 Re…" at bounding box center [719, 337] width 203 height 295
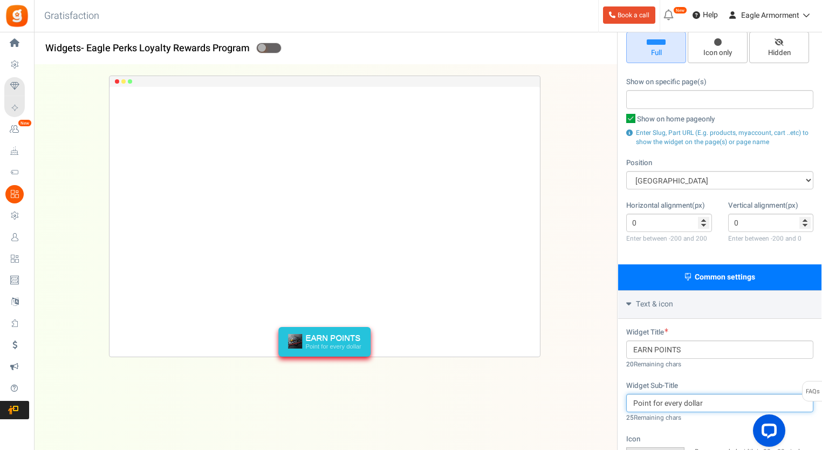
scroll to position [0, 0]
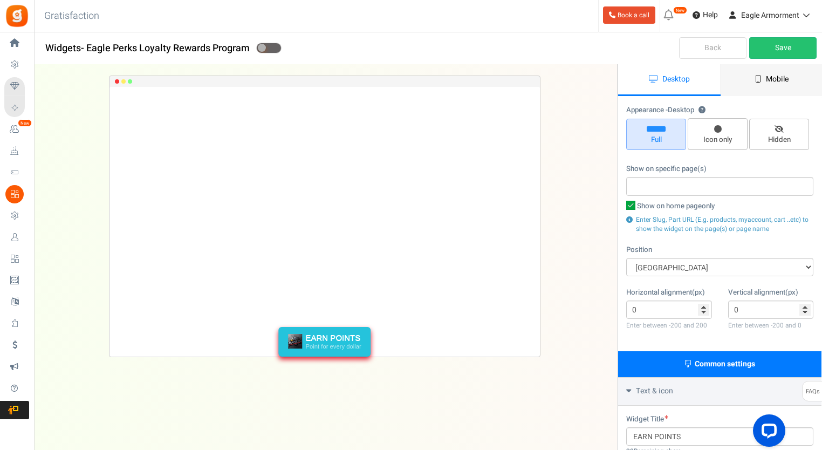
type input "Point for every dollar"
click at [765, 87] on link "Mobile" at bounding box center [771, 80] width 102 height 32
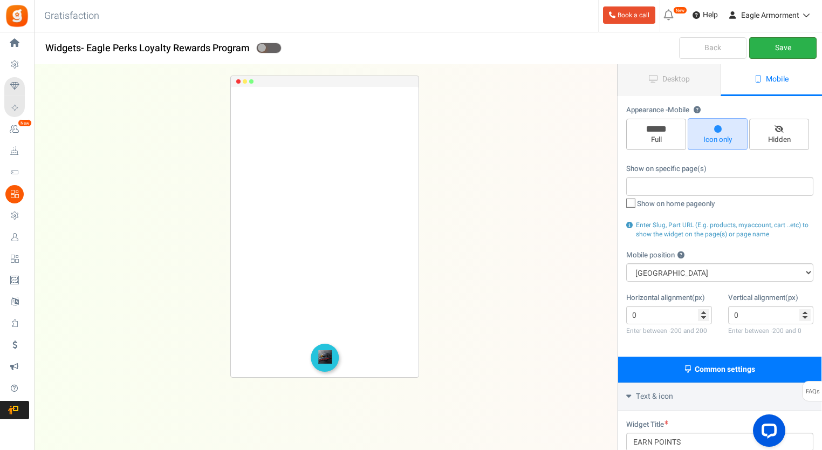
click at [778, 43] on link "Save" at bounding box center [782, 48] width 67 height 22
click at [265, 49] on span at bounding box center [262, 48] width 8 height 8
click at [263, 49] on input "checkbox" at bounding box center [259, 48] width 7 height 7
checkbox input "true"
click at [792, 44] on link "Save" at bounding box center [782, 48] width 67 height 22
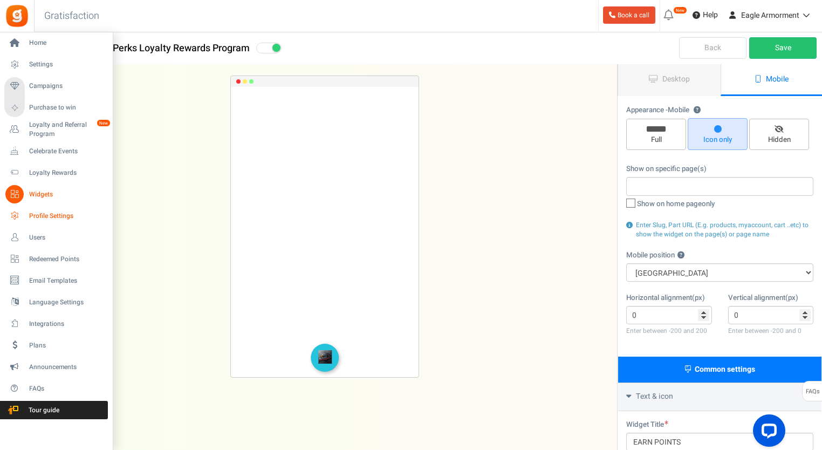
click at [44, 215] on span "Profile Settings" at bounding box center [66, 215] width 75 height 9
click at [58, 87] on span "Campaigns" at bounding box center [66, 85] width 75 height 9
click at [44, 85] on span "Campaigns" at bounding box center [66, 85] width 75 height 9
click at [49, 86] on span "Campaigns" at bounding box center [66, 85] width 75 height 9
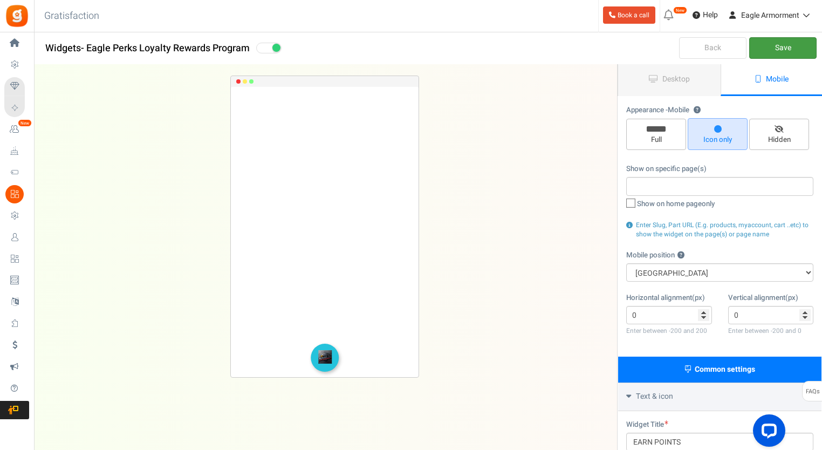
drag, startPoint x: 775, startPoint y: 53, endPoint x: 735, endPoint y: 56, distance: 39.4
click at [774, 53] on link "Save" at bounding box center [782, 48] width 67 height 22
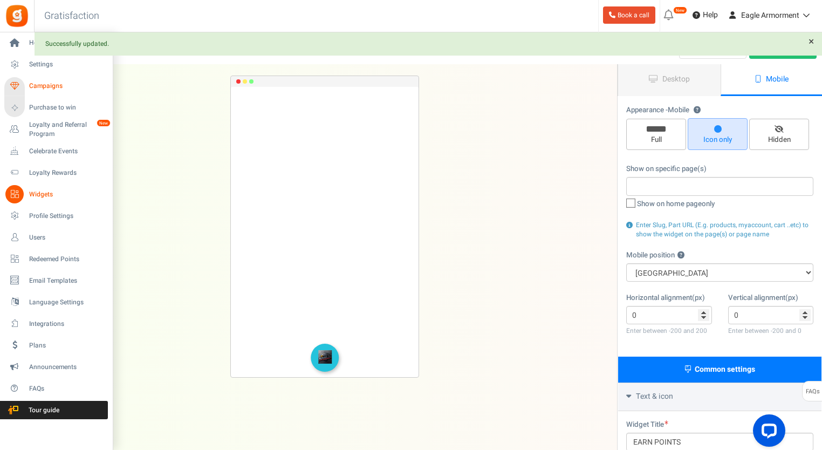
click at [51, 83] on span "Campaigns" at bounding box center [66, 85] width 75 height 9
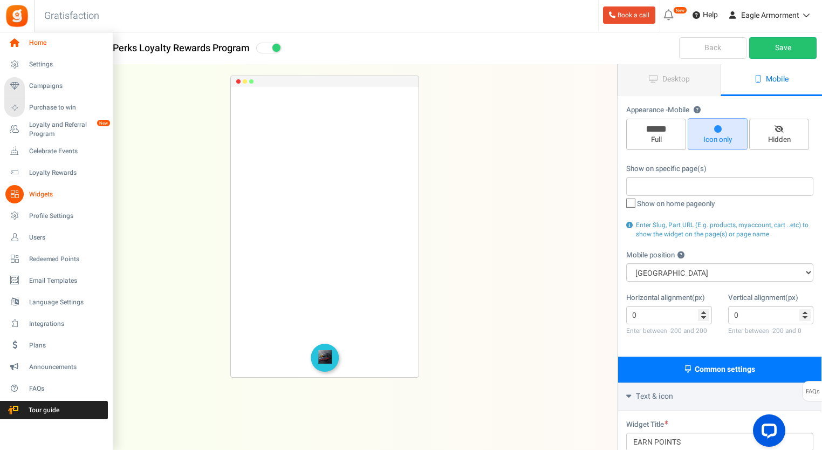
click at [44, 43] on span "Home" at bounding box center [66, 42] width 75 height 9
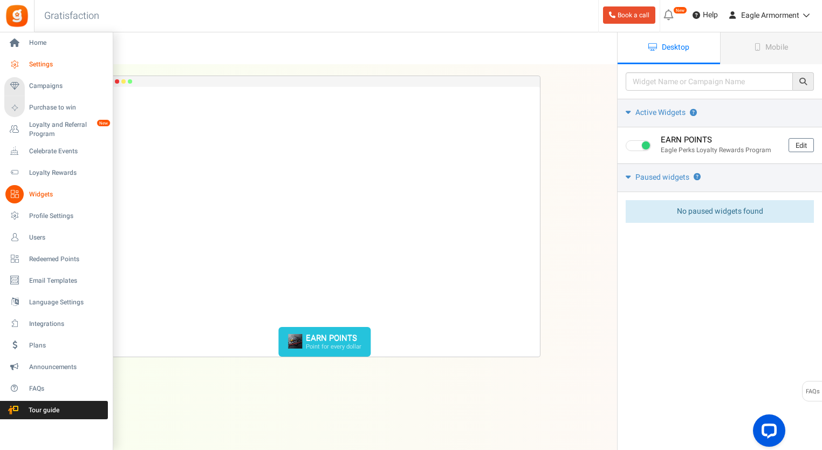
click at [42, 64] on span "Settings" at bounding box center [66, 64] width 75 height 9
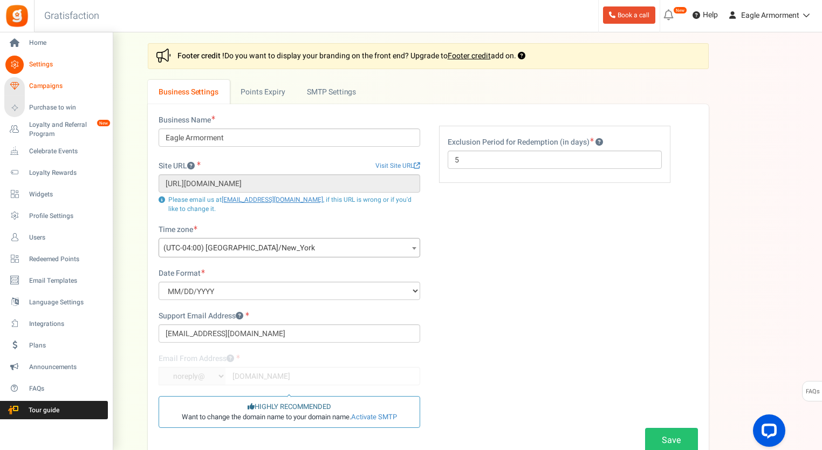
click at [54, 90] on span "Campaigns" at bounding box center [66, 85] width 75 height 9
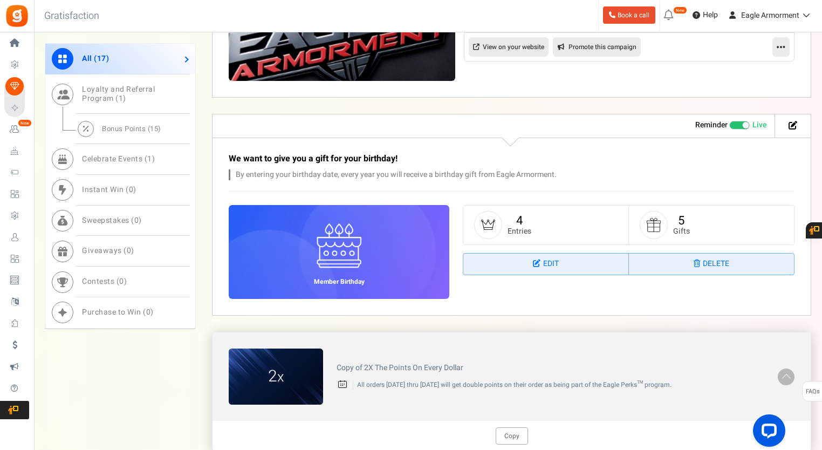
scroll to position [539, 0]
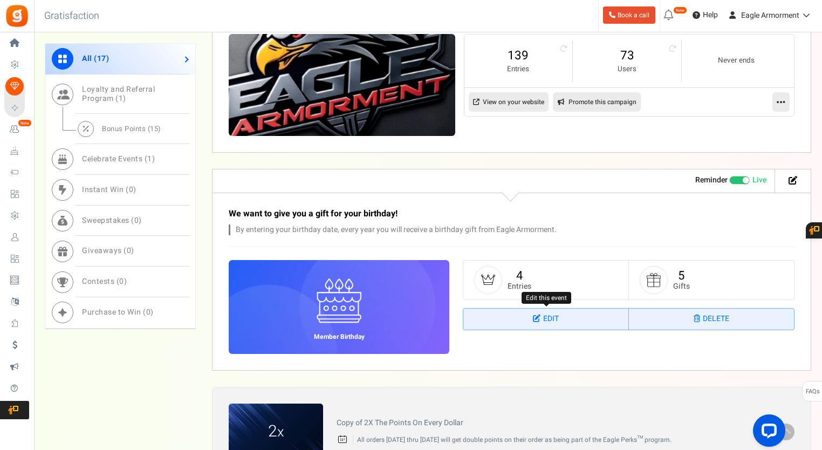
click at [545, 314] on link "Edit" at bounding box center [545, 319] width 165 height 22
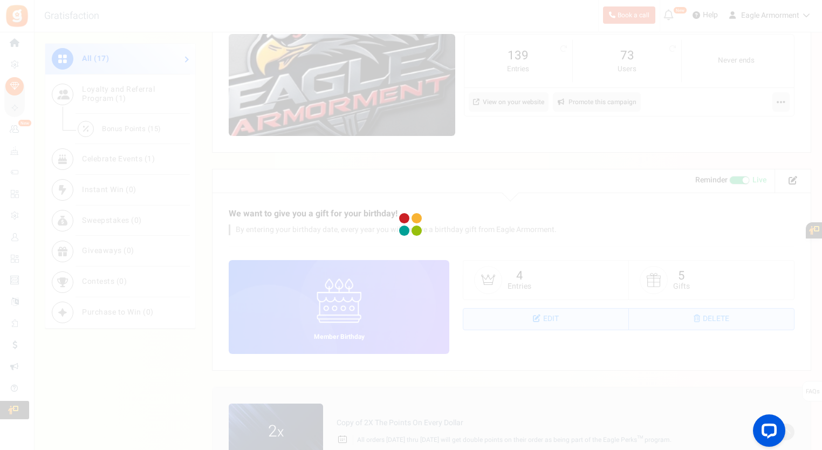
select select "1"
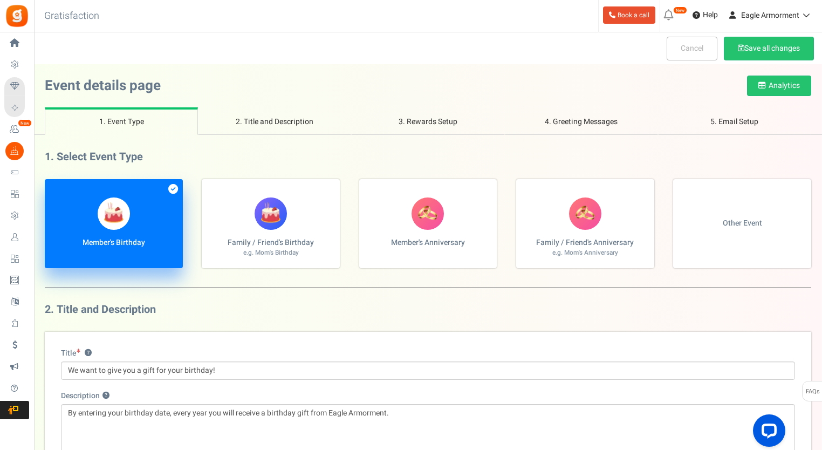
scroll to position [54, 0]
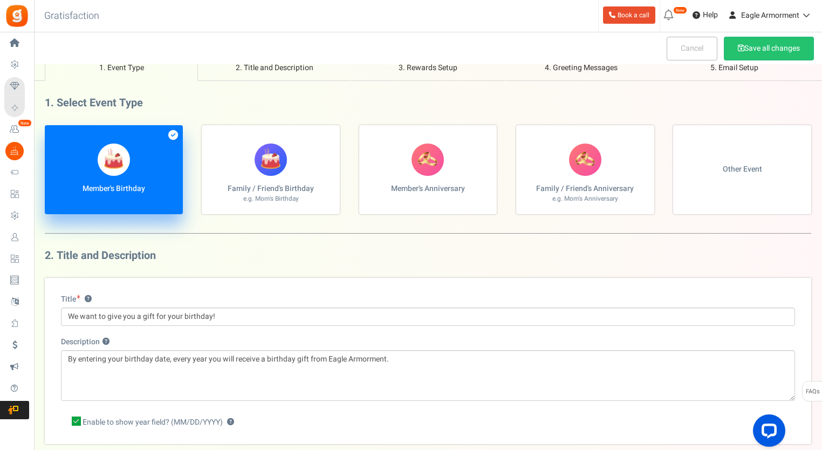
click at [428, 180] on label "Member's Anniversary" at bounding box center [428, 169] width 138 height 89
click at [52, 134] on input "Member's Anniversary" at bounding box center [48, 130] width 7 height 7
radio input "true"
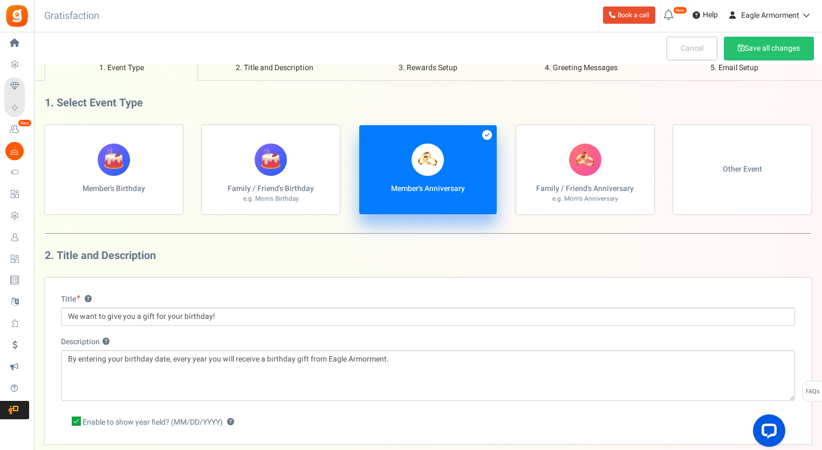
click at [151, 160] on label "Member's Birthday" at bounding box center [114, 169] width 138 height 89
click at [52, 134] on input "Member's Birthday" at bounding box center [48, 130] width 7 height 7
radio input "true"
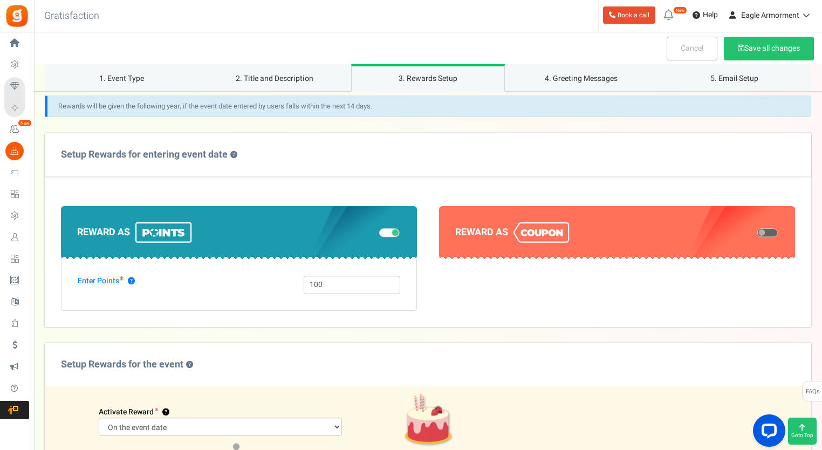
scroll to position [431, 0]
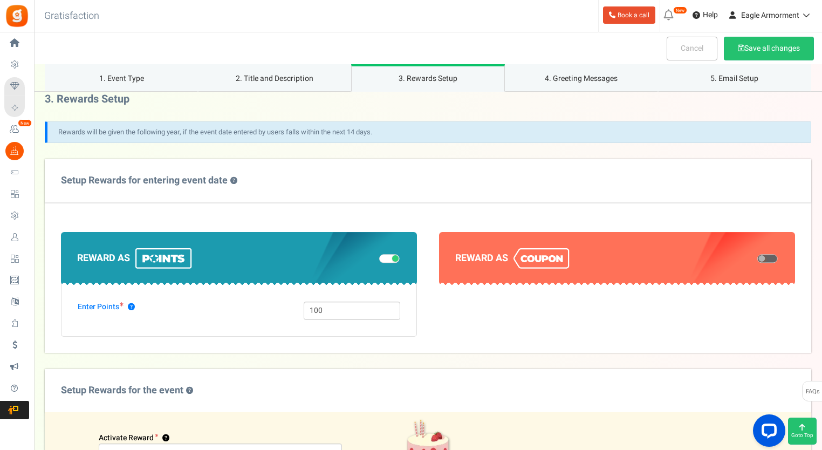
drag, startPoint x: 764, startPoint y: 256, endPoint x: 703, endPoint y: 256, distance: 60.4
click at [763, 256] on span at bounding box center [761, 258] width 6 height 6
click at [757, 256] on input "checkbox" at bounding box center [757, 258] width 0 height 5
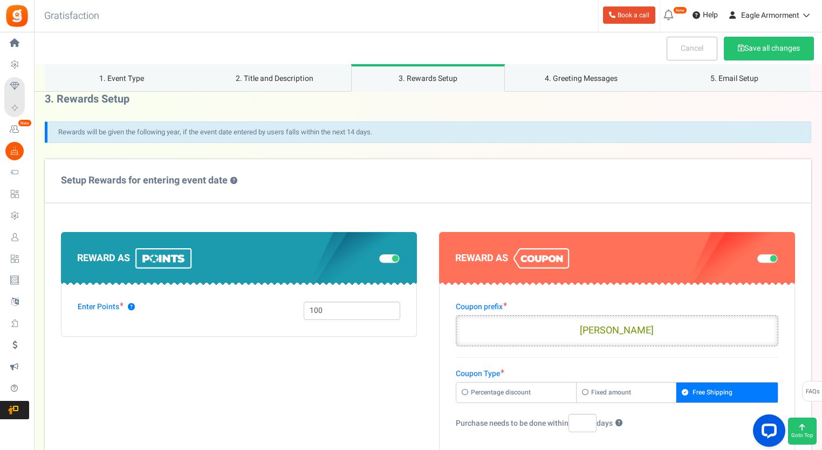
click at [393, 259] on span at bounding box center [395, 258] width 6 height 6
click at [379, 259] on input "checkbox" at bounding box center [379, 258] width 0 height 5
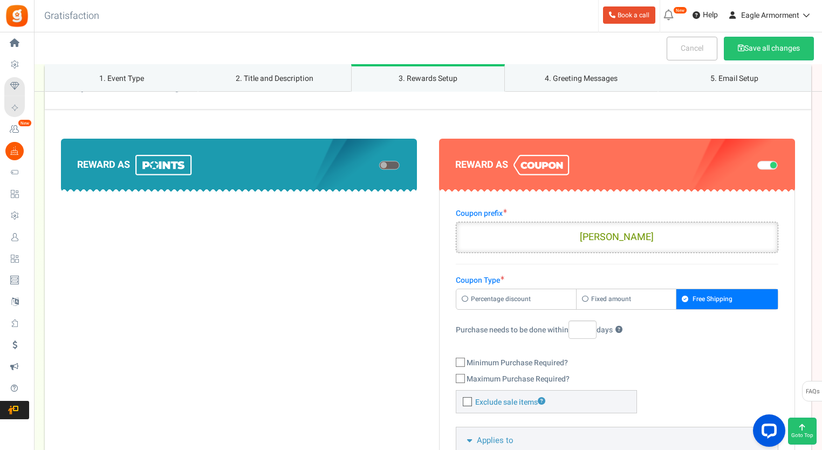
scroll to position [647, 0]
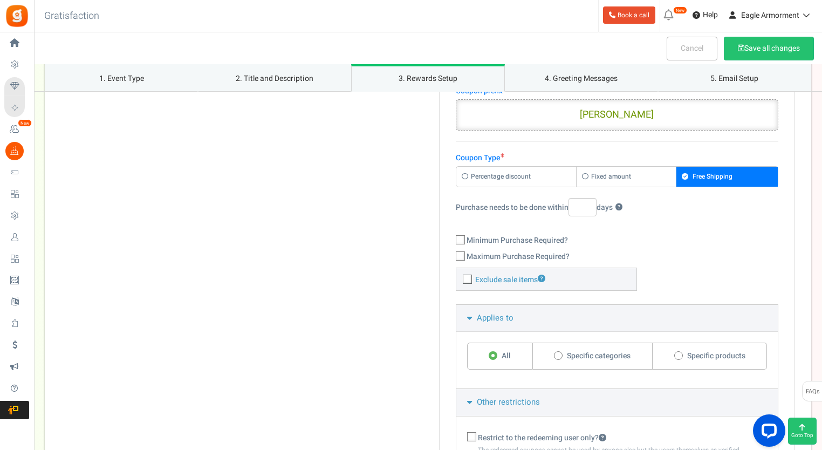
click at [615, 180] on label "Fixed amount" at bounding box center [626, 177] width 100 height 20
click at [463, 176] on input "Fixed amount" at bounding box center [459, 172] width 7 height 7
radio input "true"
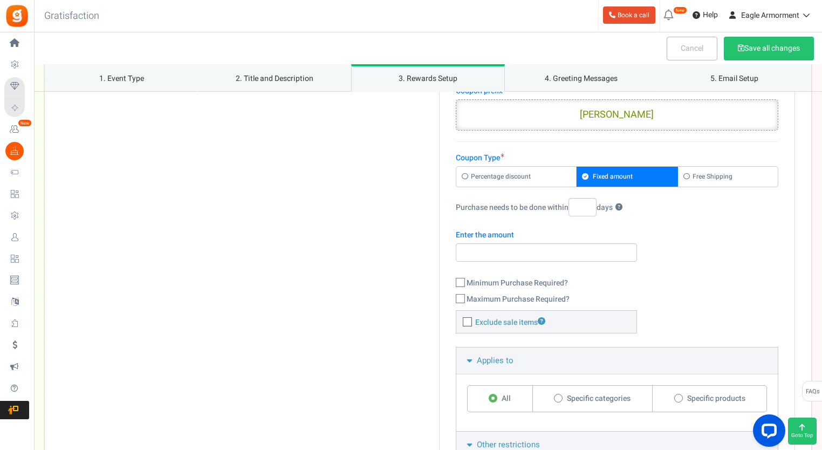
click at [462, 176] on icon at bounding box center [466, 176] width 9 height 6
click at [462, 176] on input "Percentage discount" at bounding box center [459, 172] width 7 height 7
radio input "true"
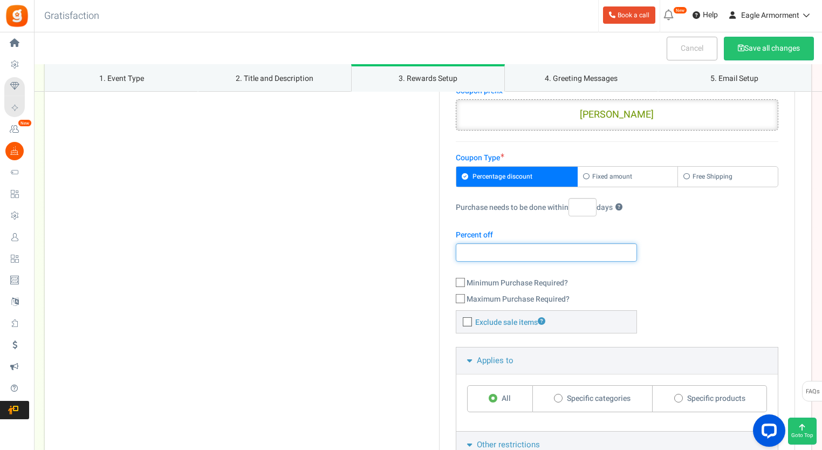
click at [520, 250] on input "number" at bounding box center [546, 252] width 181 height 18
type input "10"
click at [466, 321] on icon at bounding box center [467, 322] width 7 height 7
click at [459, 321] on input "Exclude sale items" at bounding box center [455, 322] width 7 height 7
checkbox input "true"
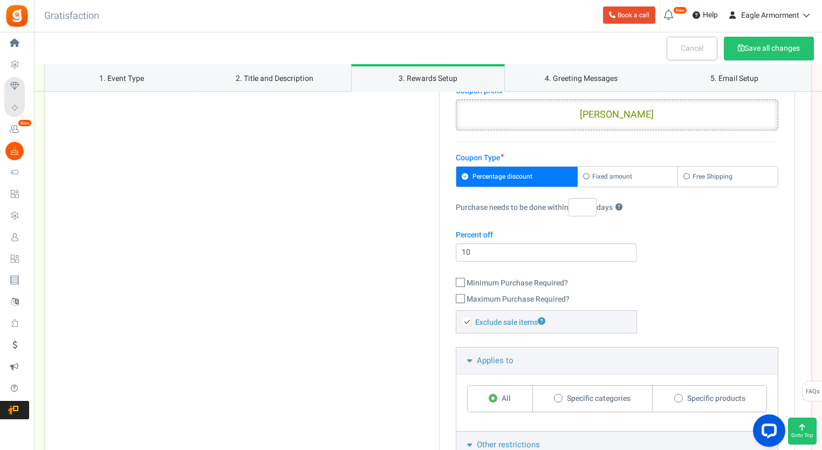
click at [459, 280] on icon at bounding box center [460, 282] width 7 height 7
click at [452, 280] on input "Minimum Purchase Required?" at bounding box center [448, 283] width 7 height 7
checkbox input "true"
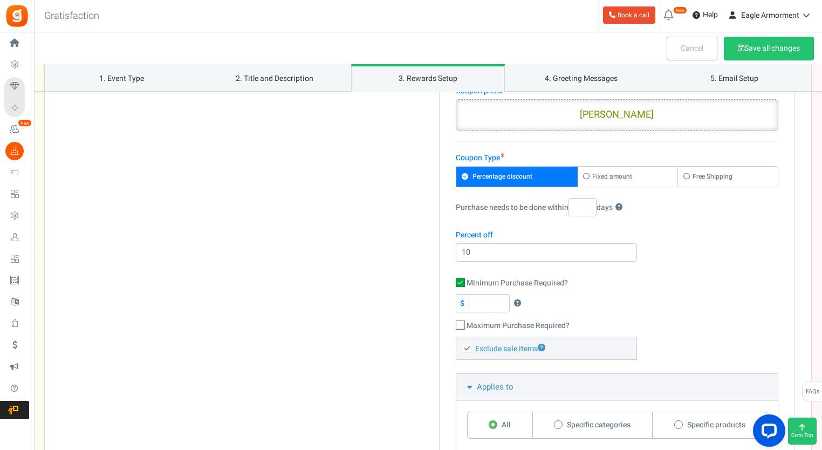
click at [481, 304] on input "$" at bounding box center [483, 303] width 54 height 18
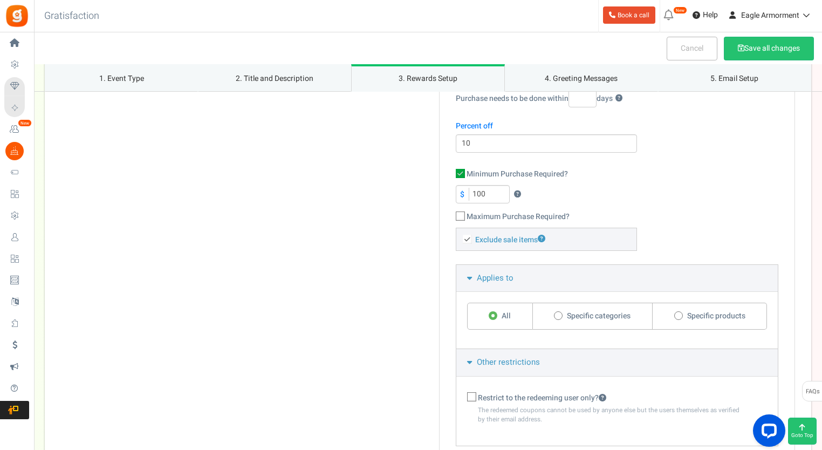
scroll to position [755, 0]
type input "100"
click at [472, 397] on icon at bounding box center [472, 398] width 7 height 7
click at [463, 397] on input "Restrict to the redeeming user only?" at bounding box center [459, 399] width 7 height 7
checkbox input "true"
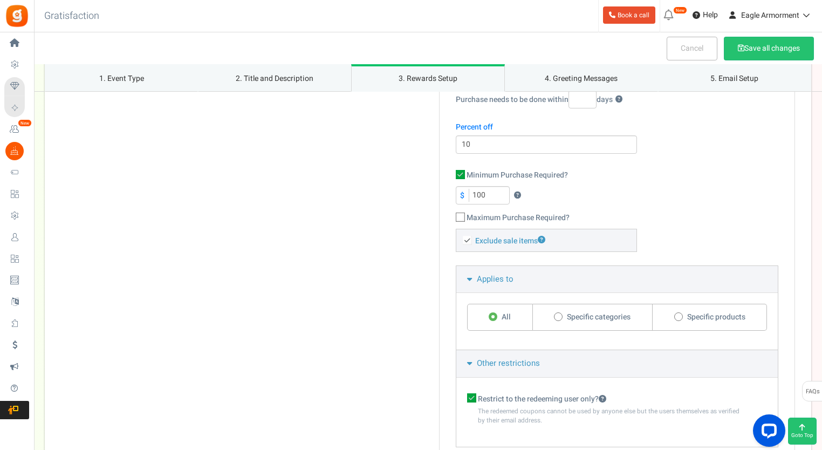
click at [556, 317] on span at bounding box center [558, 316] width 9 height 9
click at [556, 317] on input "Specific categories" at bounding box center [557, 317] width 7 height 7
radio input "true"
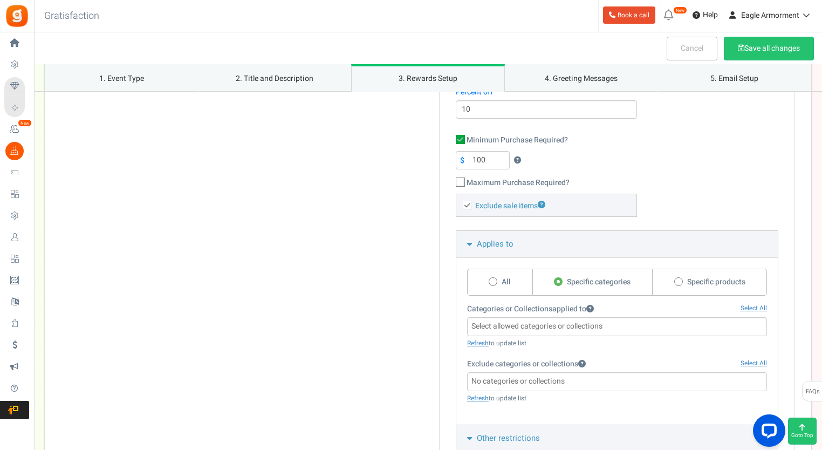
scroll to position [809, 0]
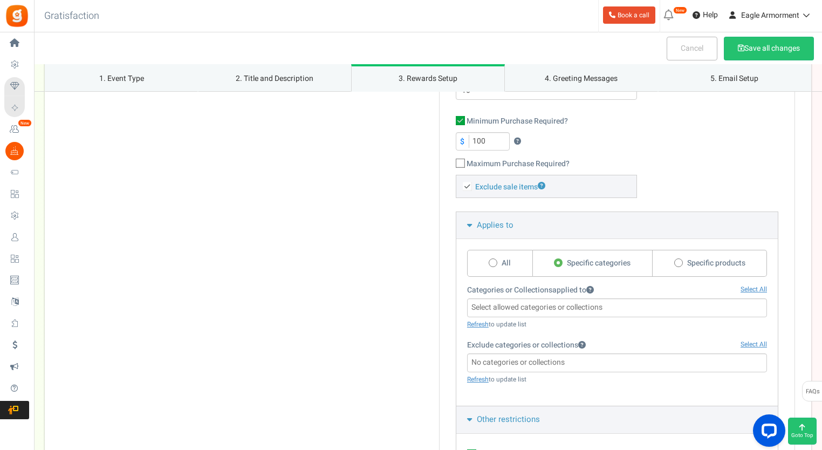
click at [577, 362] on input "search" at bounding box center [616, 362] width 293 height 12
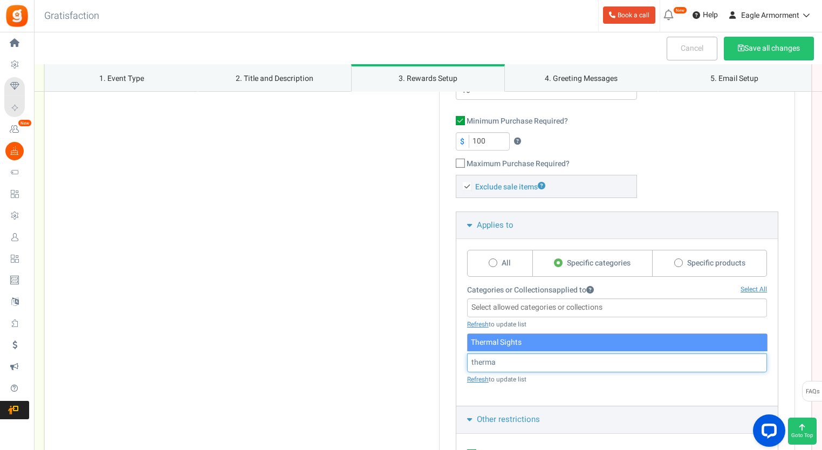
type input "therma"
select select "272"
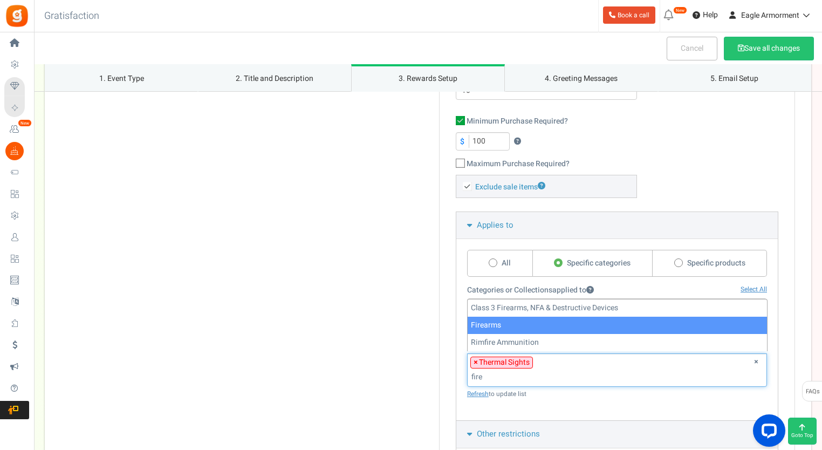
type input "fire"
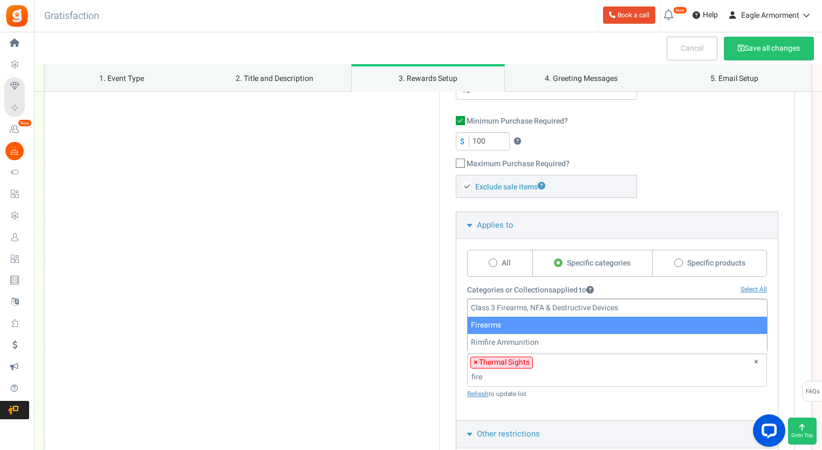
select select "291"
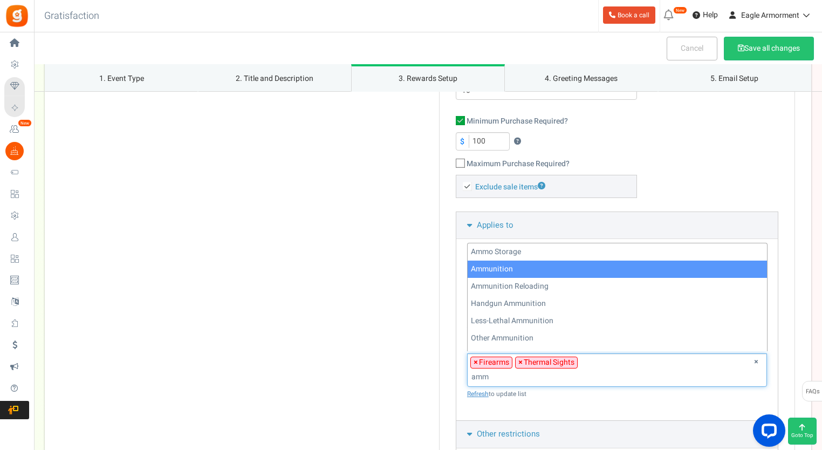
type input "amm"
select select "83"
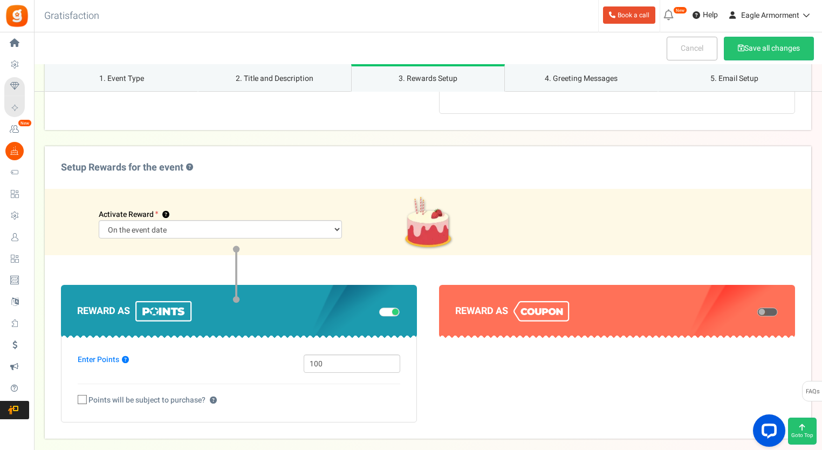
scroll to position [1402, 0]
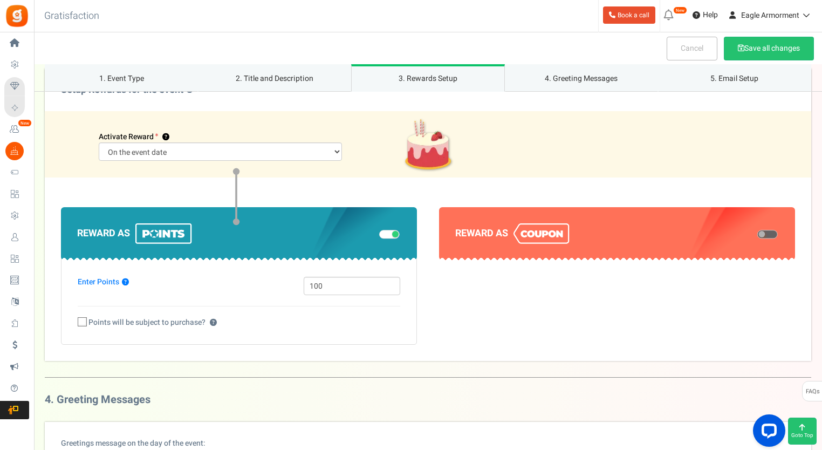
click at [391, 232] on span at bounding box center [389, 234] width 20 height 9
click at [379, 232] on input "checkbox" at bounding box center [379, 233] width 0 height 5
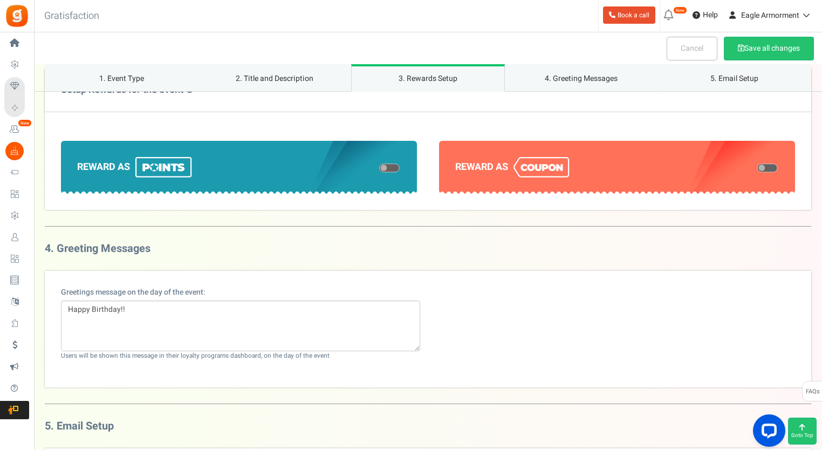
click at [766, 163] on span at bounding box center [767, 167] width 20 height 9
click at [757, 165] on input "checkbox" at bounding box center [757, 167] width 0 height 5
select select "1"
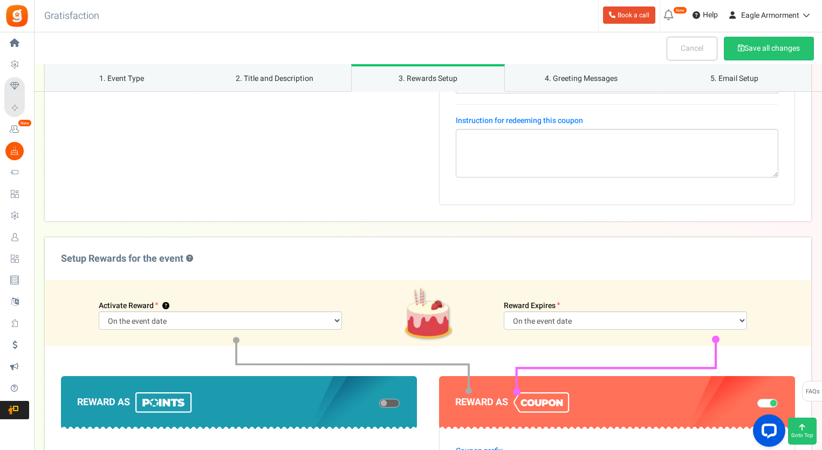
scroll to position [1240, 0]
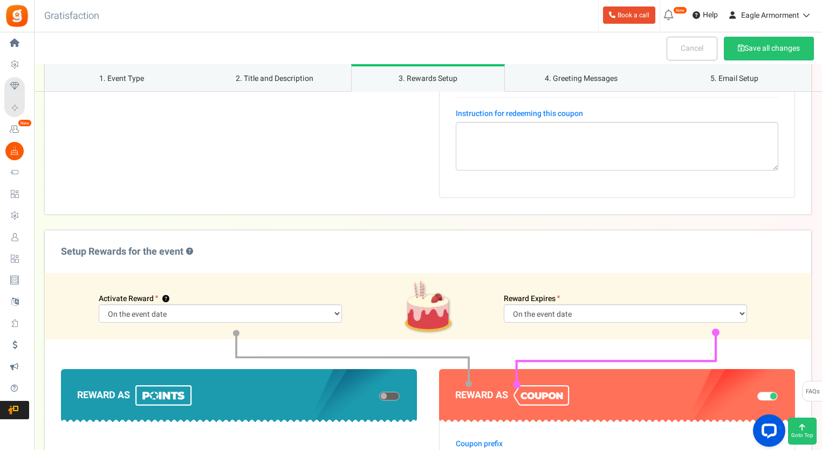
click at [769, 391] on span at bounding box center [767, 395] width 20 height 9
click at [757, 393] on input "checkbox" at bounding box center [757, 395] width 0 height 5
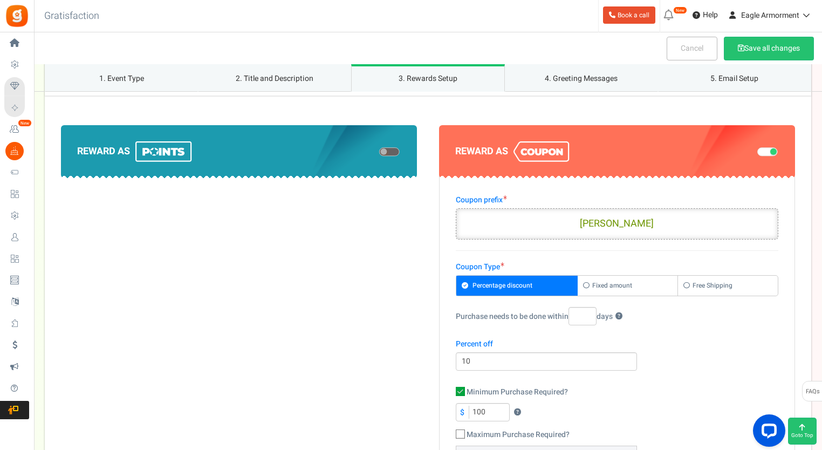
scroll to position [539, 0]
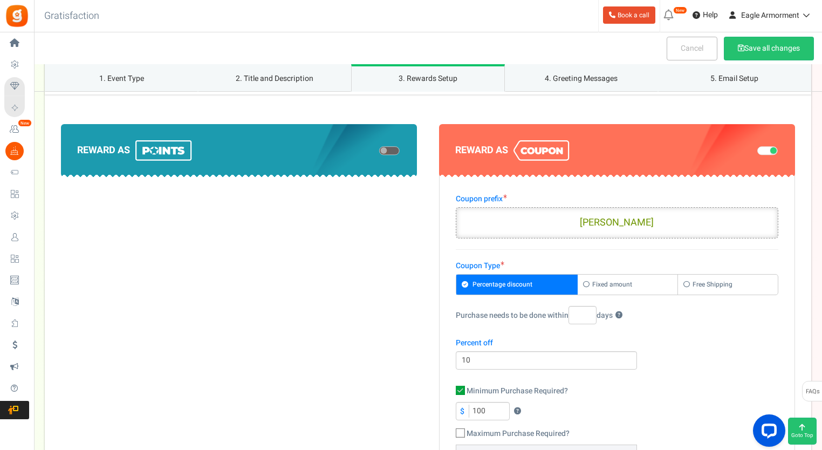
drag, startPoint x: 645, startPoint y: 219, endPoint x: 594, endPoint y: 222, distance: 51.8
click at [594, 222] on input "GREVENT" at bounding box center [617, 222] width 322 height 31
drag, startPoint x: 636, startPoint y: 221, endPoint x: 603, endPoint y: 225, distance: 33.7
click at [603, 225] on input "HAPPY" at bounding box center [617, 222] width 322 height 31
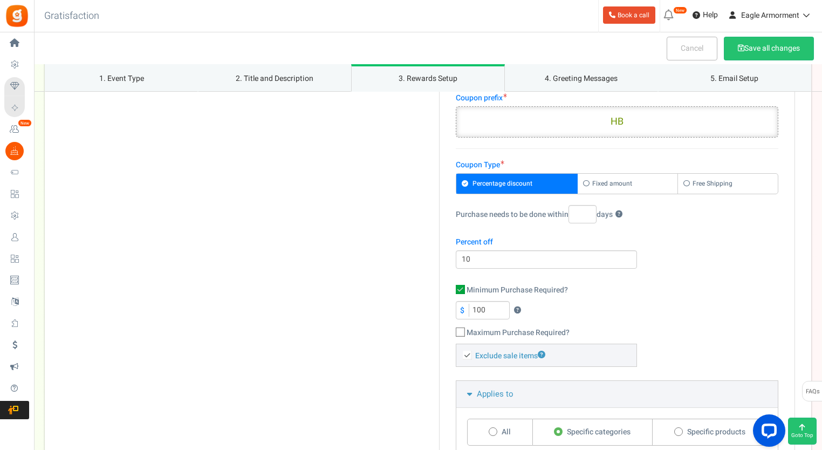
scroll to position [647, 0]
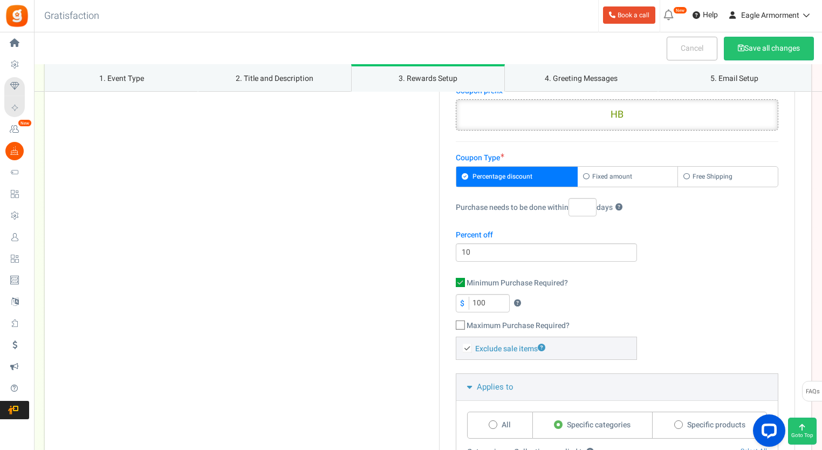
type input "HB"
click at [580, 205] on input "Purchase needs to be done within days ?" at bounding box center [582, 207] width 28 height 18
drag, startPoint x: 586, startPoint y: 205, endPoint x: 574, endPoint y: 205, distance: 11.9
click at [574, 205] on input "30" at bounding box center [582, 207] width 28 height 18
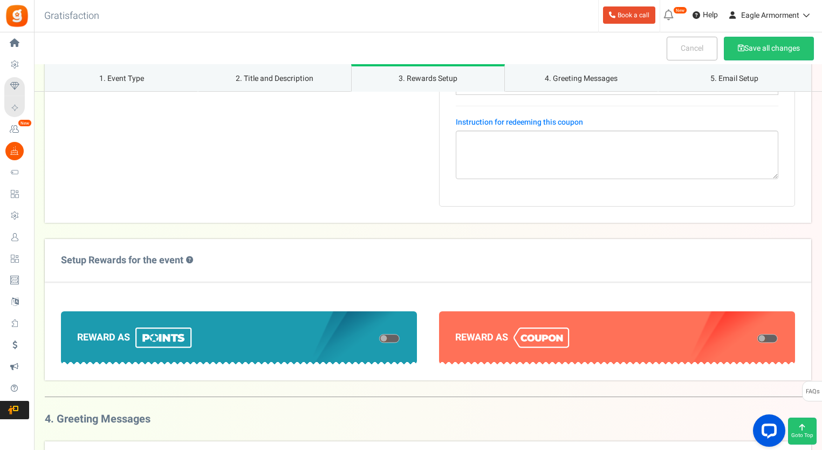
scroll to position [1294, 0]
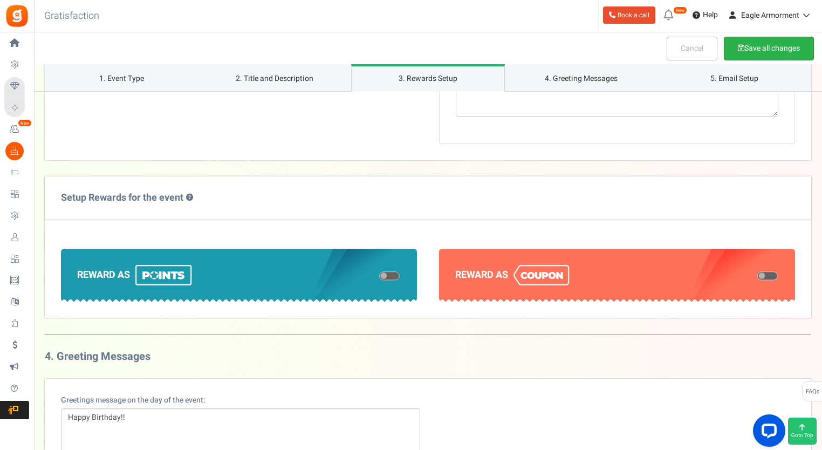
click at [749, 49] on button "Save all changes" at bounding box center [769, 49] width 90 height 24
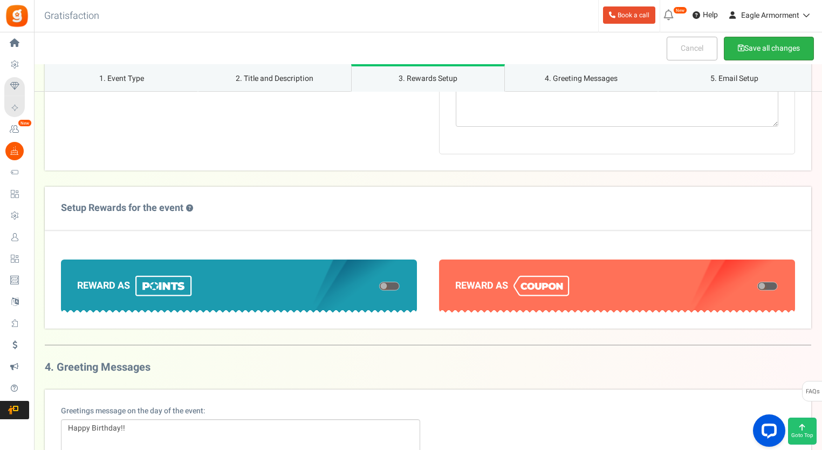
scroll to position [628, 0]
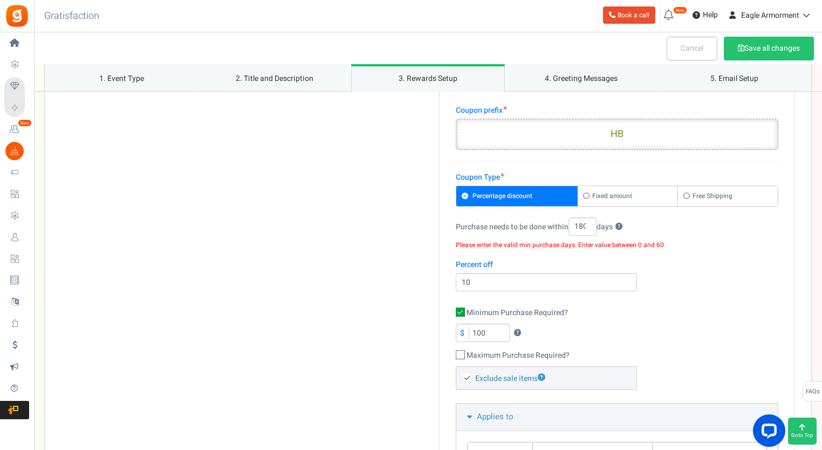
click at [587, 224] on input "180" at bounding box center [582, 226] width 28 height 18
drag, startPoint x: 589, startPoint y: 225, endPoint x: 575, endPoint y: 226, distance: 14.1
click at [575, 226] on input "180" at bounding box center [582, 226] width 28 height 18
type input "30"
click at [759, 49] on button "Save all changes" at bounding box center [769, 49] width 90 height 24
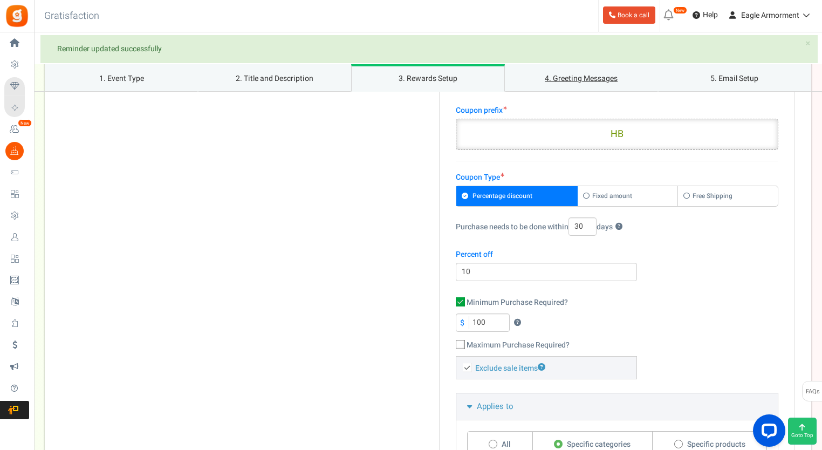
click at [598, 81] on link "4. Greeting Messages" at bounding box center [581, 77] width 153 height 27
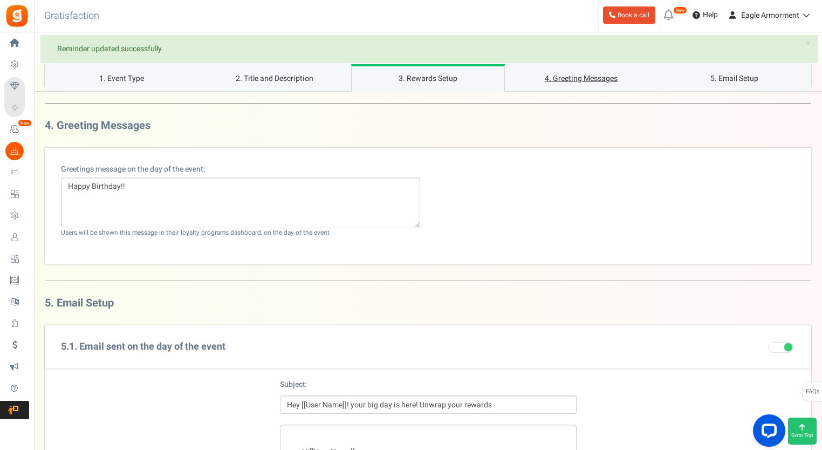
scroll to position [1534, 0]
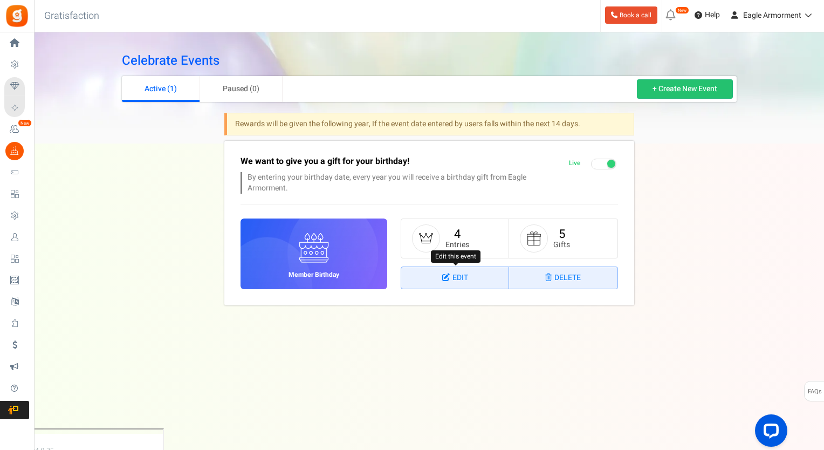
click at [478, 283] on link "Edit" at bounding box center [455, 278] width 108 height 22
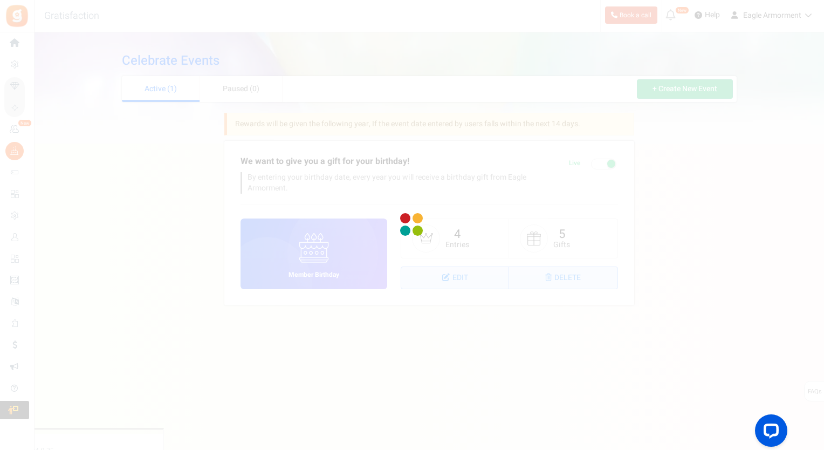
select select
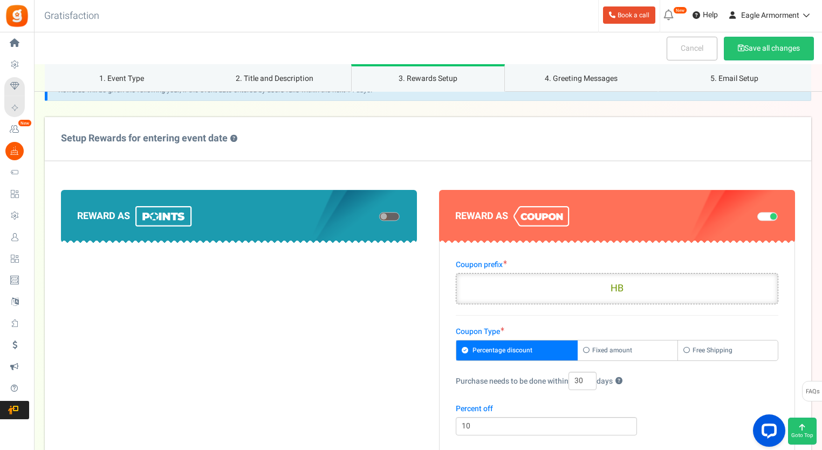
scroll to position [539, 0]
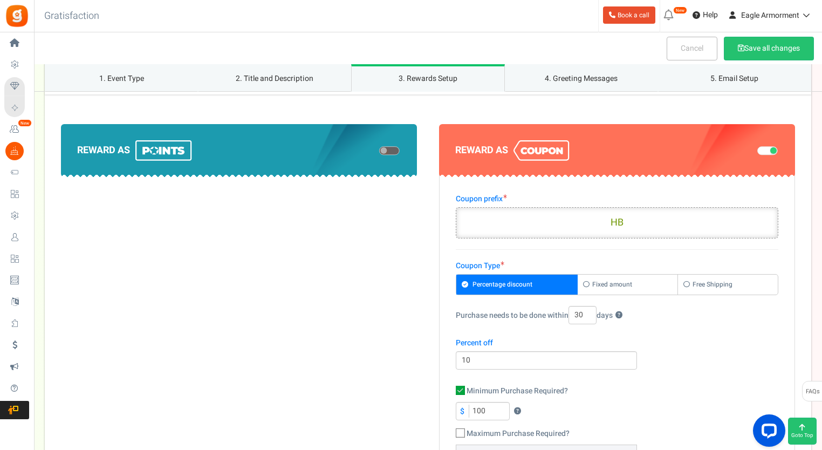
click at [388, 150] on span at bounding box center [389, 151] width 20 height 9
click at [379, 150] on input "checkbox" at bounding box center [379, 150] width 0 height 5
click at [771, 149] on span at bounding box center [773, 150] width 6 height 6
click at [757, 149] on input "checkbox" at bounding box center [757, 150] width 0 height 5
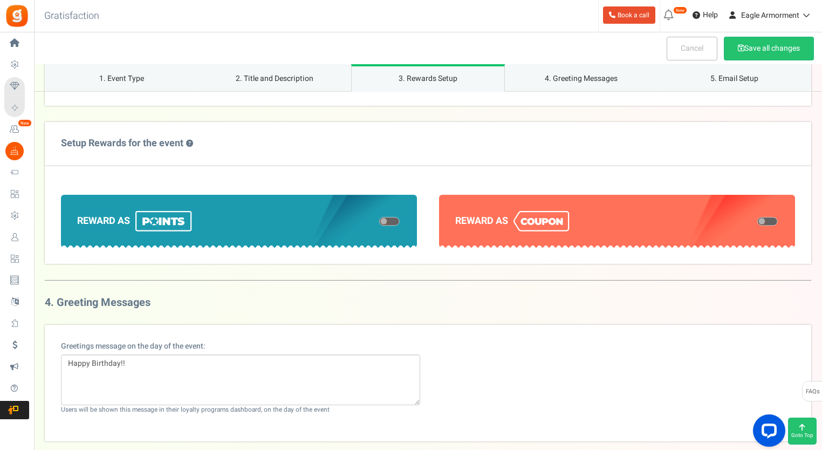
scroll to position [701, 0]
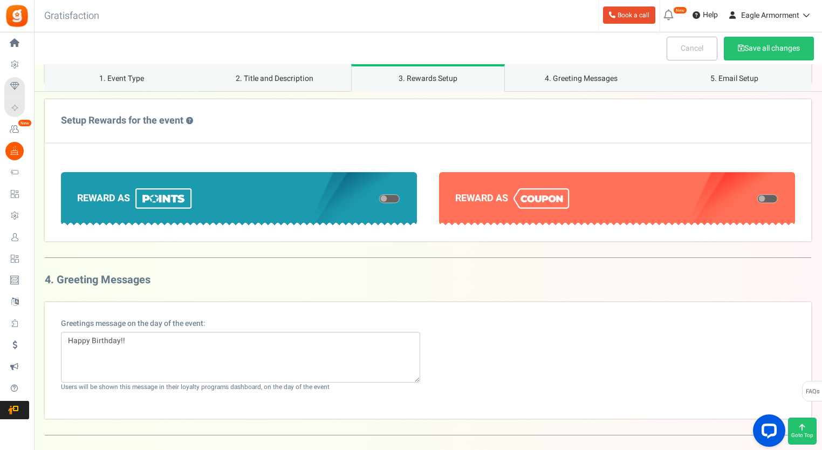
click at [768, 196] on span at bounding box center [767, 198] width 20 height 9
click at [757, 196] on input "checkbox" at bounding box center [757, 198] width 0 height 5
select select "1"
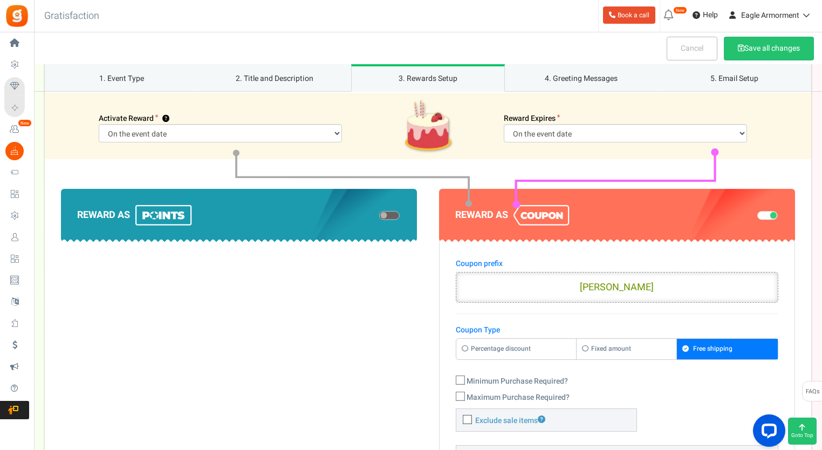
scroll to position [809, 0]
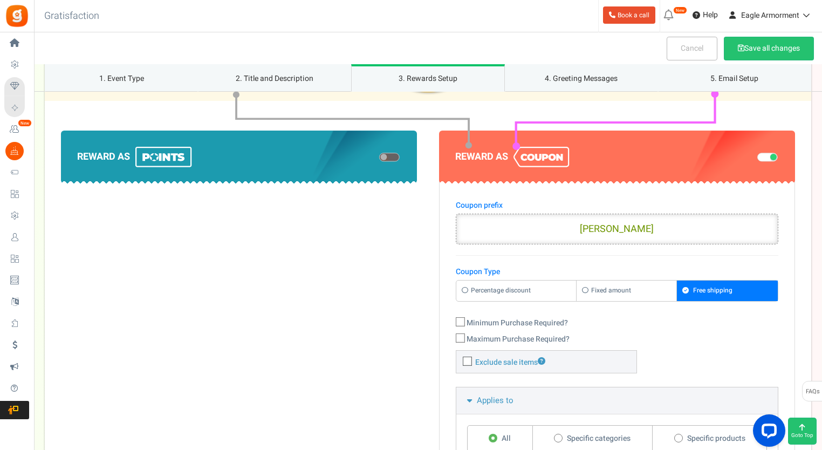
drag, startPoint x: 644, startPoint y: 226, endPoint x: 580, endPoint y: 231, distance: 64.4
click at [581, 231] on input "GREVENT" at bounding box center [617, 229] width 322 height 31
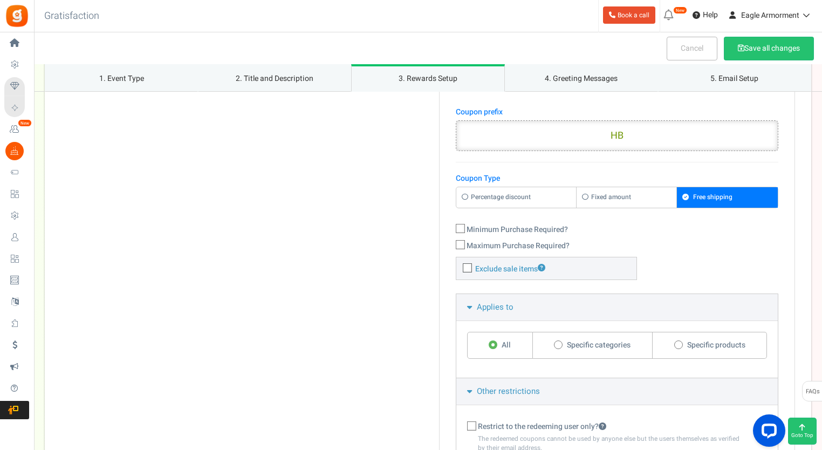
scroll to position [917, 0]
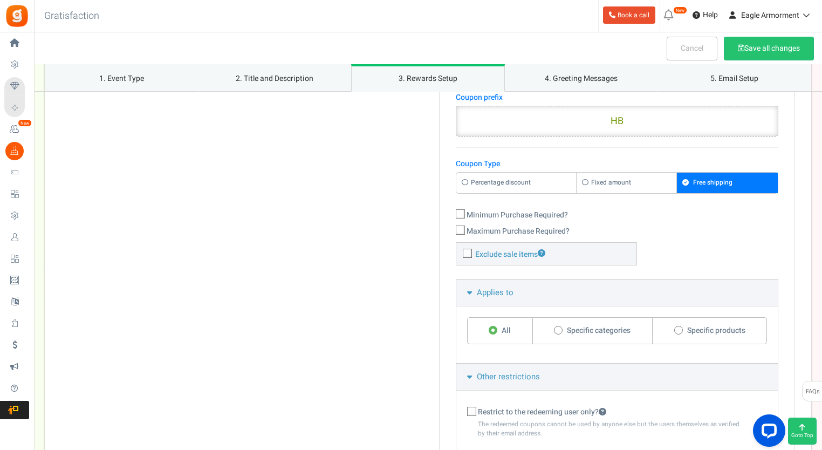
type input "HB"
click at [463, 178] on div "Percentage discount Fixed amount Free shipping" at bounding box center [617, 182] width 322 height 21
drag, startPoint x: 463, startPoint y: 178, endPoint x: 466, endPoint y: 252, distance: 73.9
click at [466, 252] on icon at bounding box center [467, 254] width 7 height 7
click at [459, 252] on input "Exclude sale items" at bounding box center [455, 254] width 7 height 7
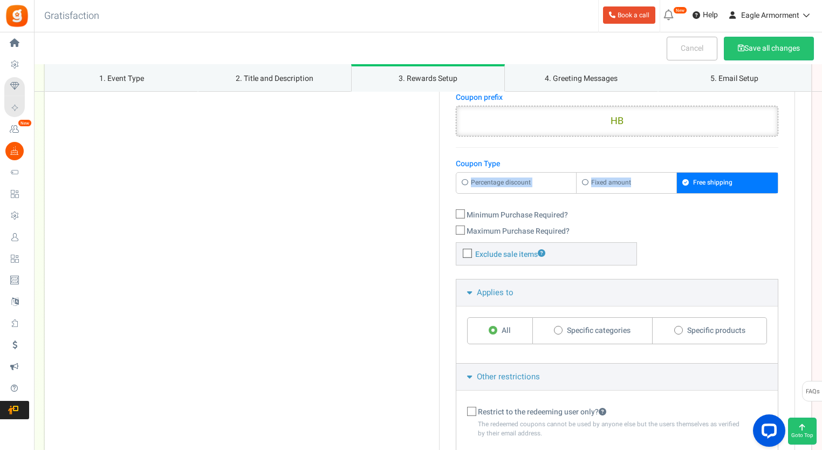
checkbox input "true"
click at [462, 211] on icon at bounding box center [460, 214] width 7 height 7
click at [452, 212] on input "Minimum Purchase Required?" at bounding box center [448, 215] width 7 height 7
checkbox input "true"
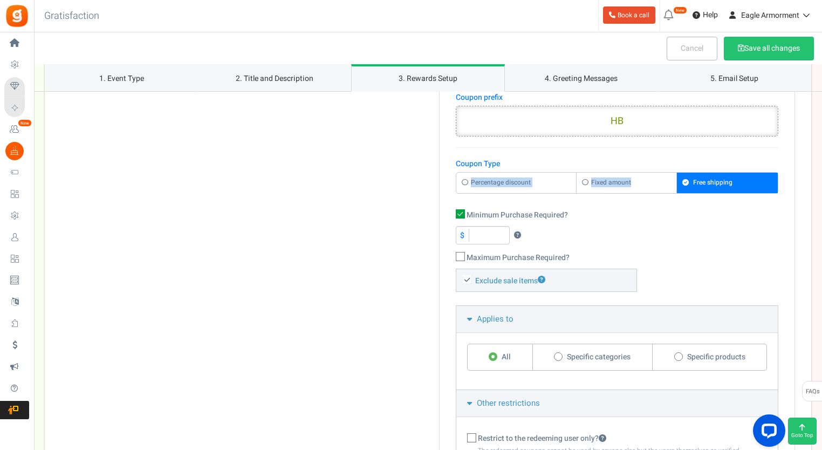
click at [463, 179] on icon at bounding box center [466, 182] width 9 height 6
click at [463, 178] on input "Percentage discount" at bounding box center [459, 178] width 7 height 7
radio input "true"
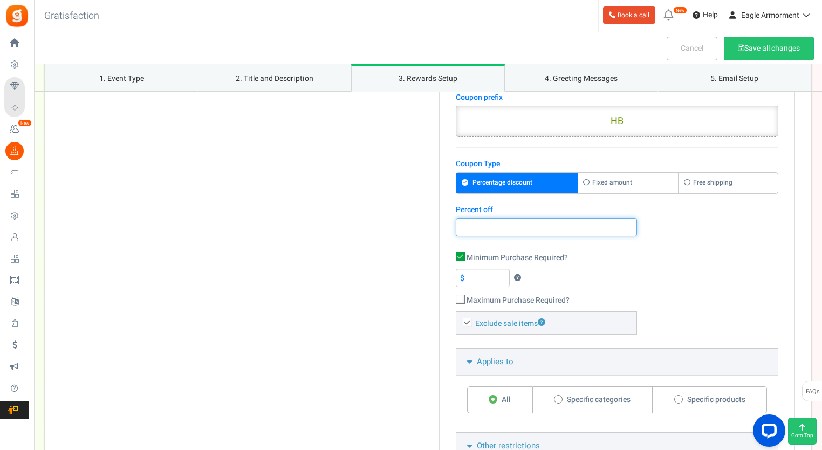
click at [473, 230] on input "number" at bounding box center [546, 227] width 181 height 18
type input "10"
click at [476, 276] on input "$" at bounding box center [483, 278] width 54 height 18
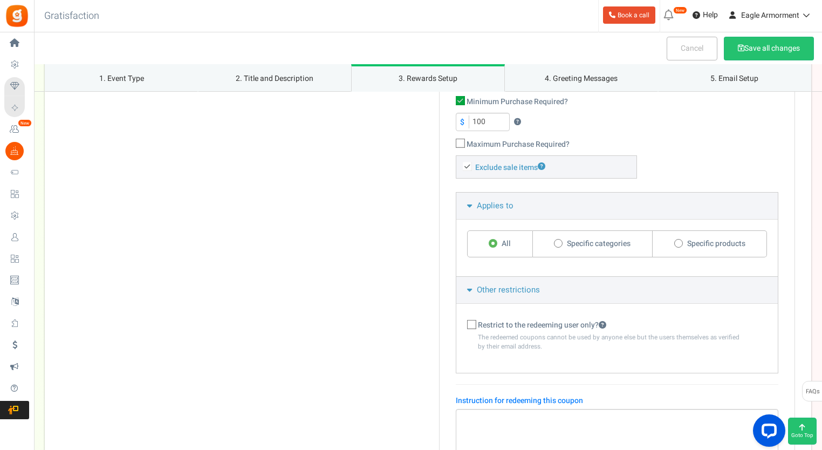
scroll to position [1078, 0]
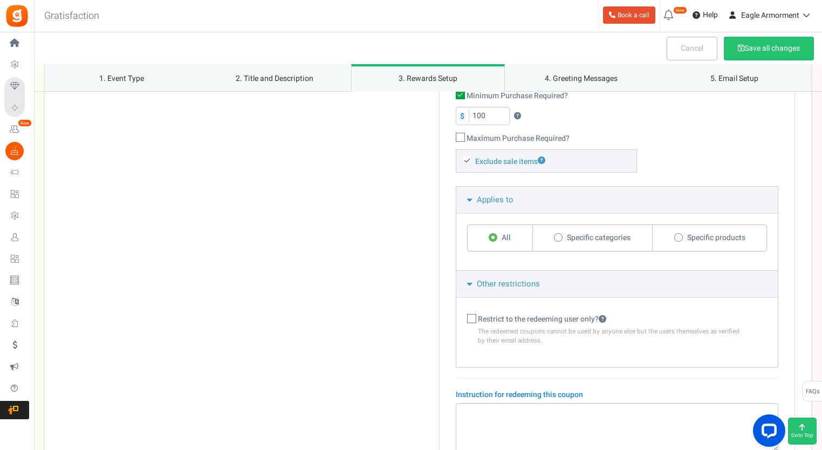
type input "100"
click at [558, 237] on span at bounding box center [558, 237] width 9 height 9
click at [558, 237] on input "Specific categories" at bounding box center [557, 238] width 7 height 7
radio input "true"
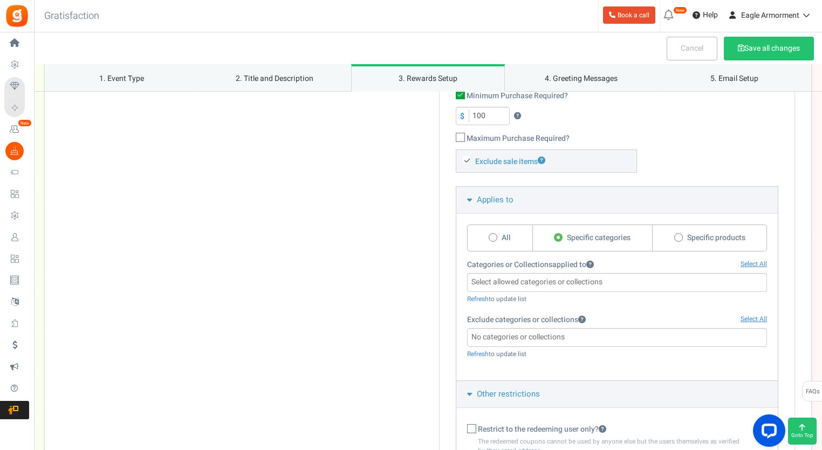
click at [505, 342] on span at bounding box center [617, 337] width 300 height 19
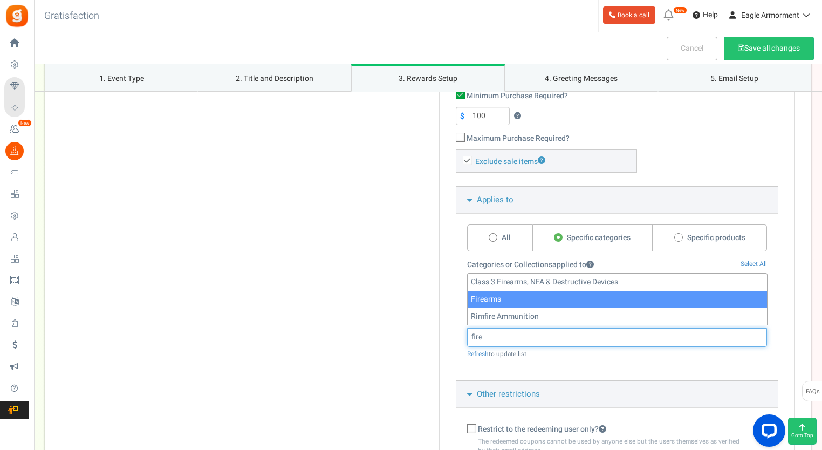
type input "fire"
select select "291"
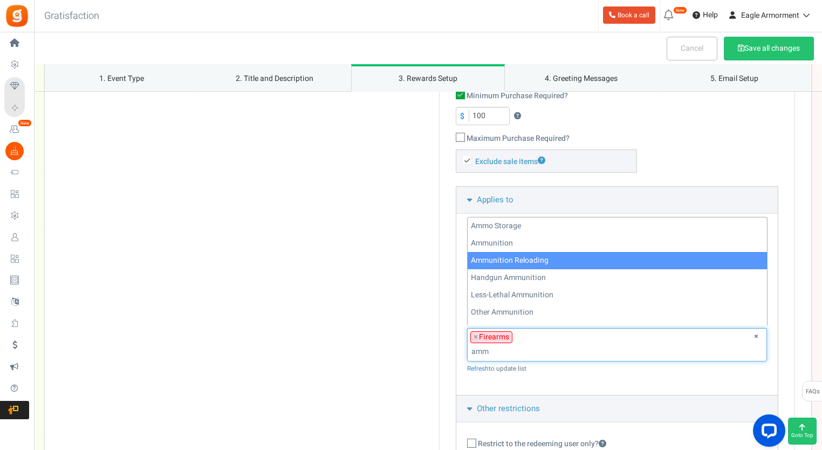
type input "amm"
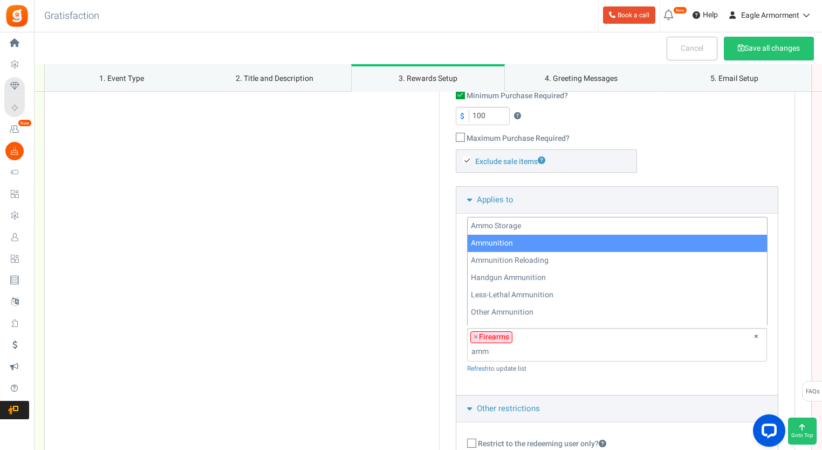
select select "83"
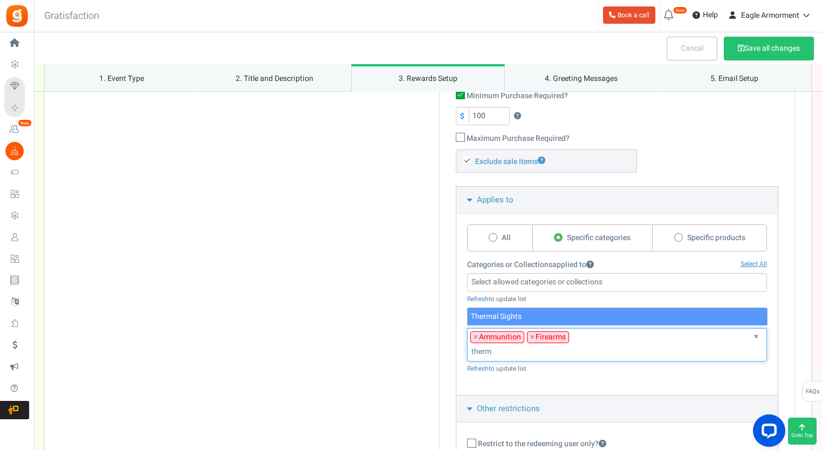
type input "therm"
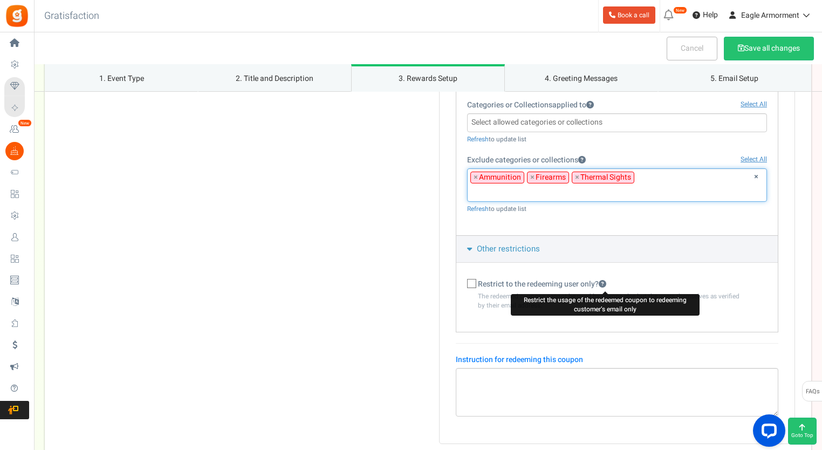
scroll to position [1240, 0]
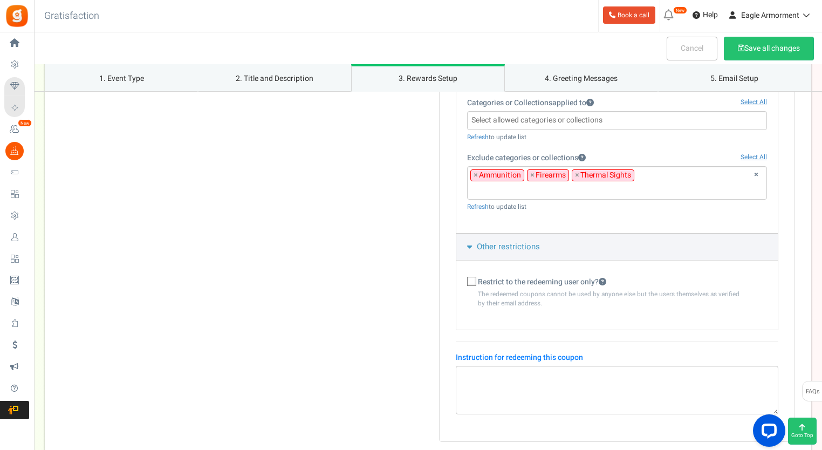
click at [469, 278] on icon at bounding box center [472, 281] width 7 height 7
click at [463, 279] on input "Restrict to the redeeming user only?" at bounding box center [459, 282] width 7 height 7
checkbox input "true"
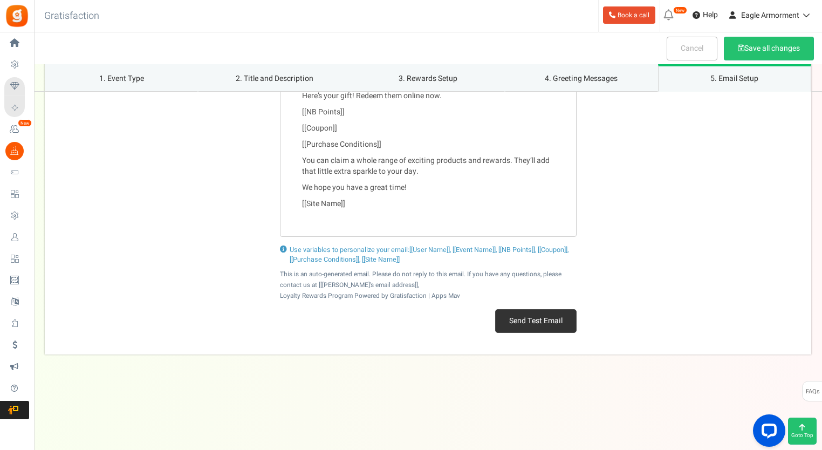
scroll to position [2002, 0]
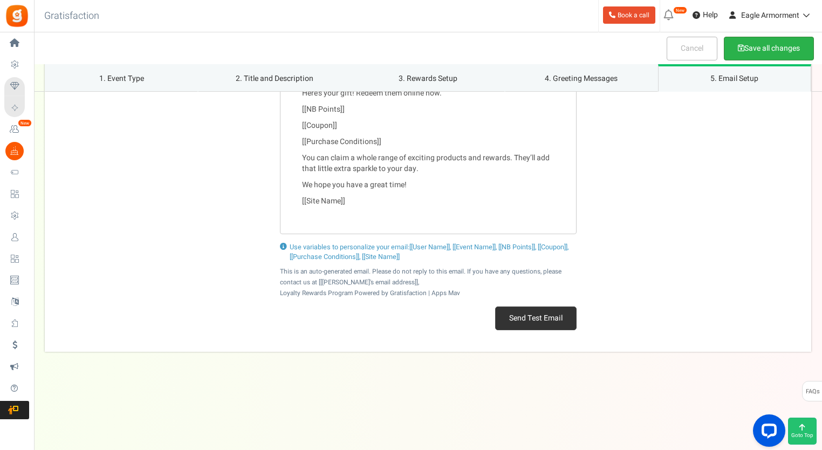
click at [752, 53] on button "Save all changes" at bounding box center [769, 49] width 90 height 24
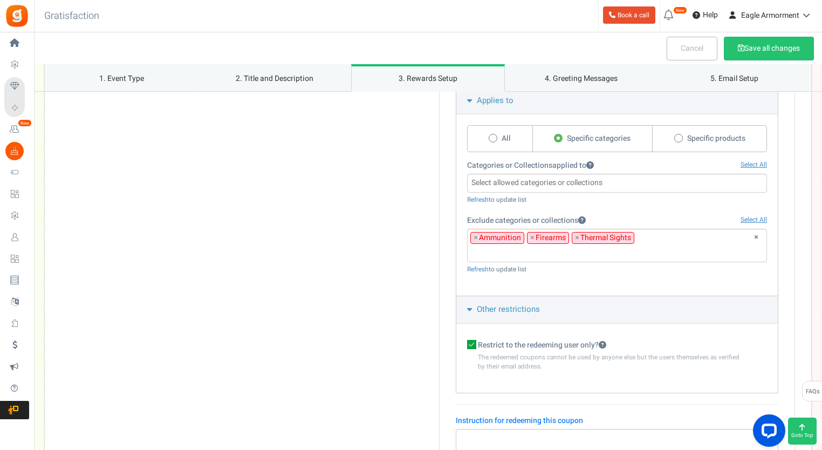
scroll to position [1217, 0]
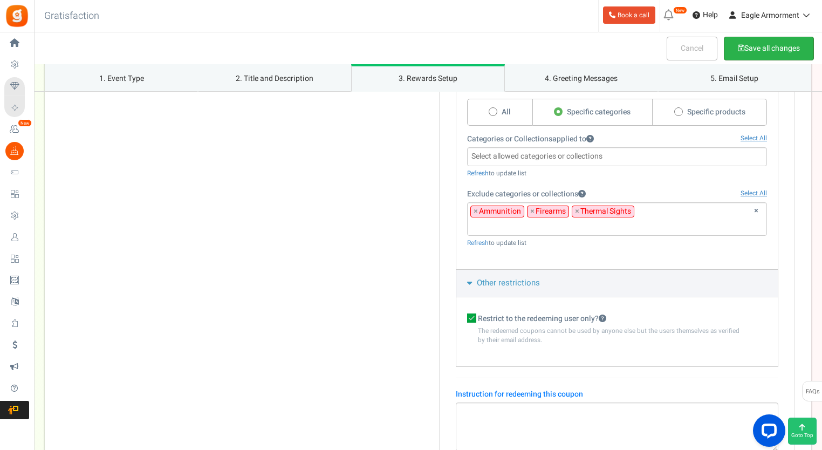
click at [748, 45] on button "Save all changes" at bounding box center [769, 49] width 90 height 24
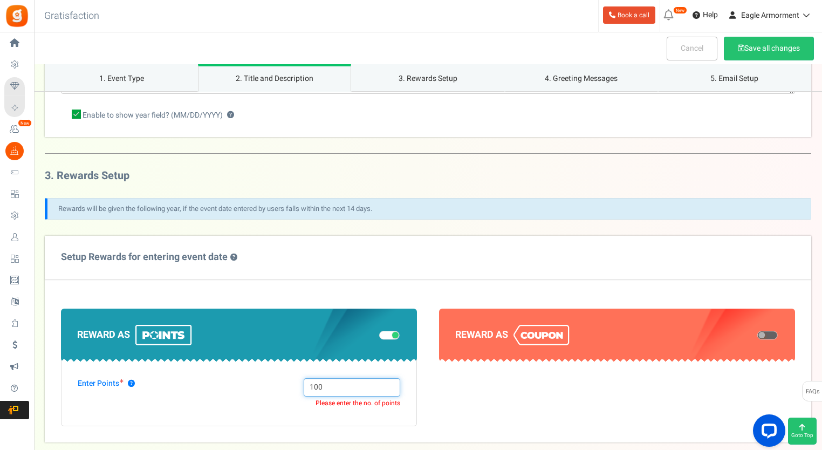
scroll to position [354, 0]
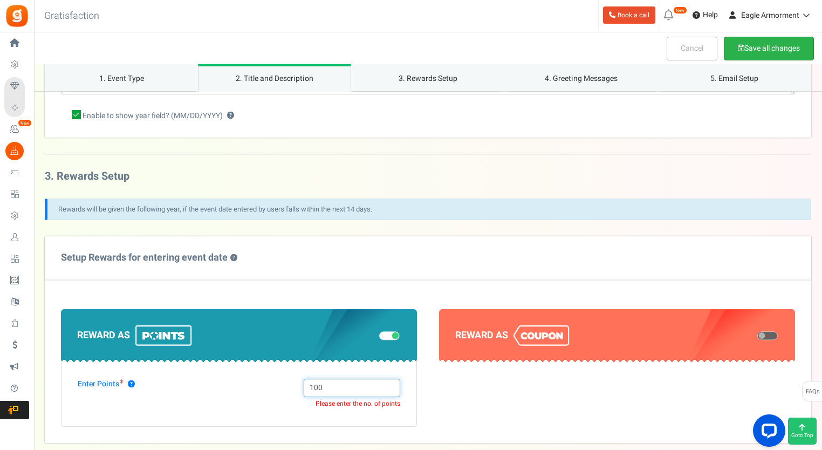
type input "100"
click at [755, 49] on button "Save all changes" at bounding box center [769, 49] width 90 height 24
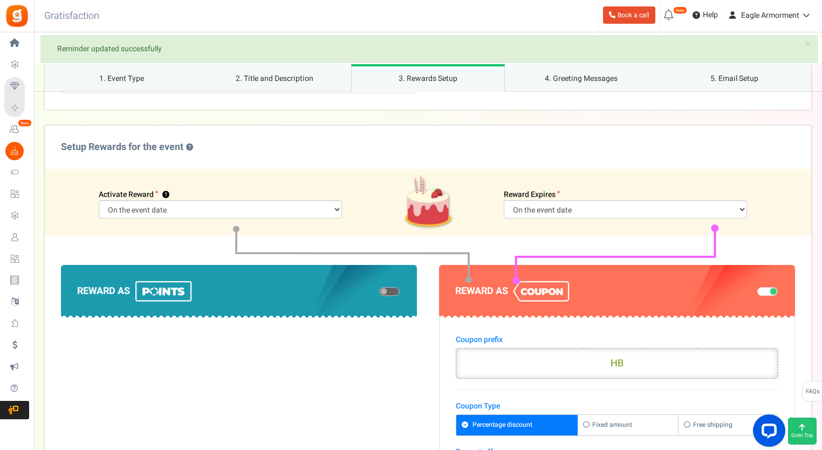
scroll to position [732, 0]
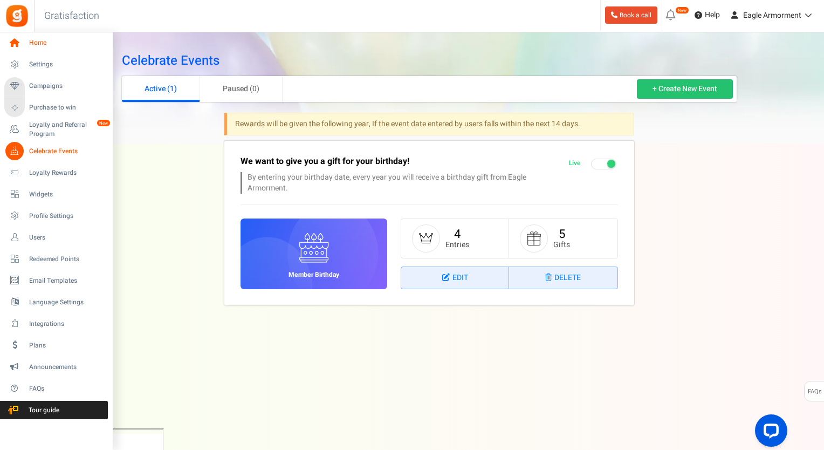
click at [40, 42] on span "Home" at bounding box center [66, 42] width 75 height 9
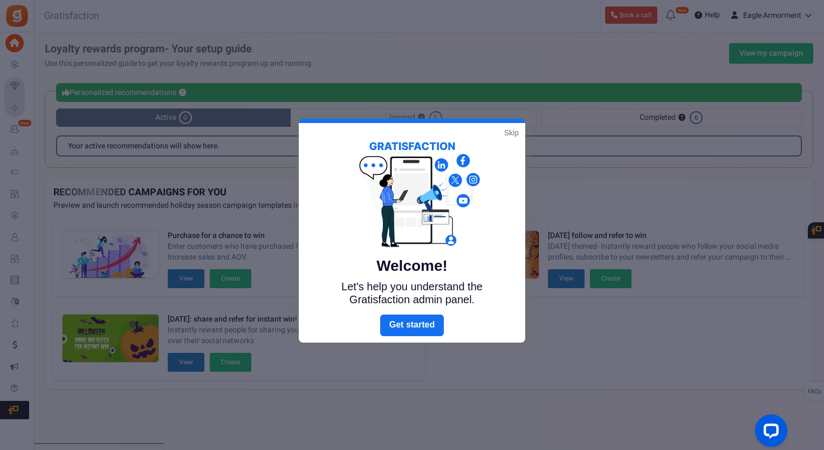
click at [514, 133] on link "Skip" at bounding box center [511, 132] width 15 height 11
